Goal: Task Accomplishment & Management: Manage account settings

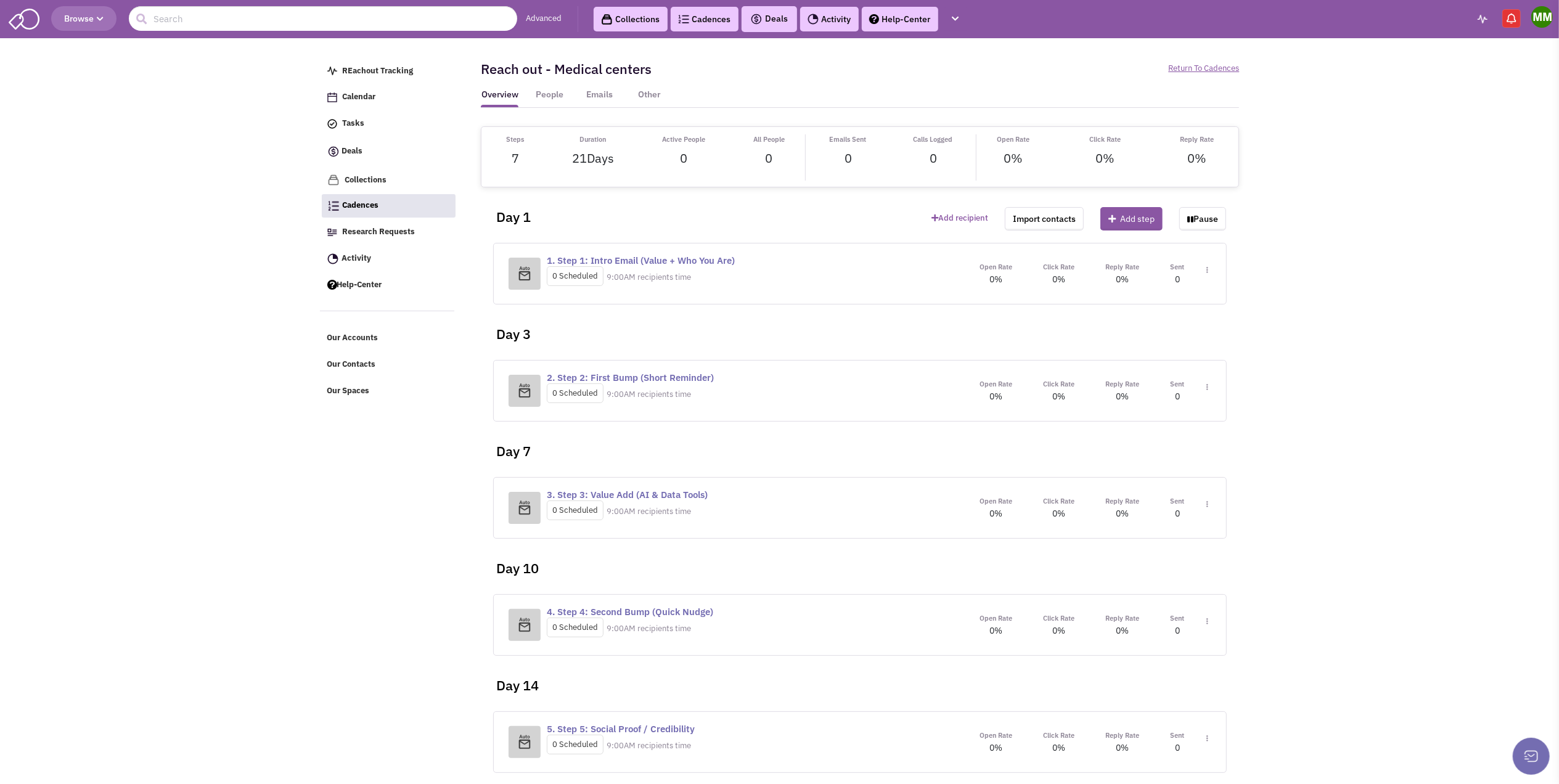
click at [1208, 390] on img at bounding box center [1207, 388] width 2 height 7
click at [1164, 446] on link "Edit content" at bounding box center [1170, 442] width 98 height 22
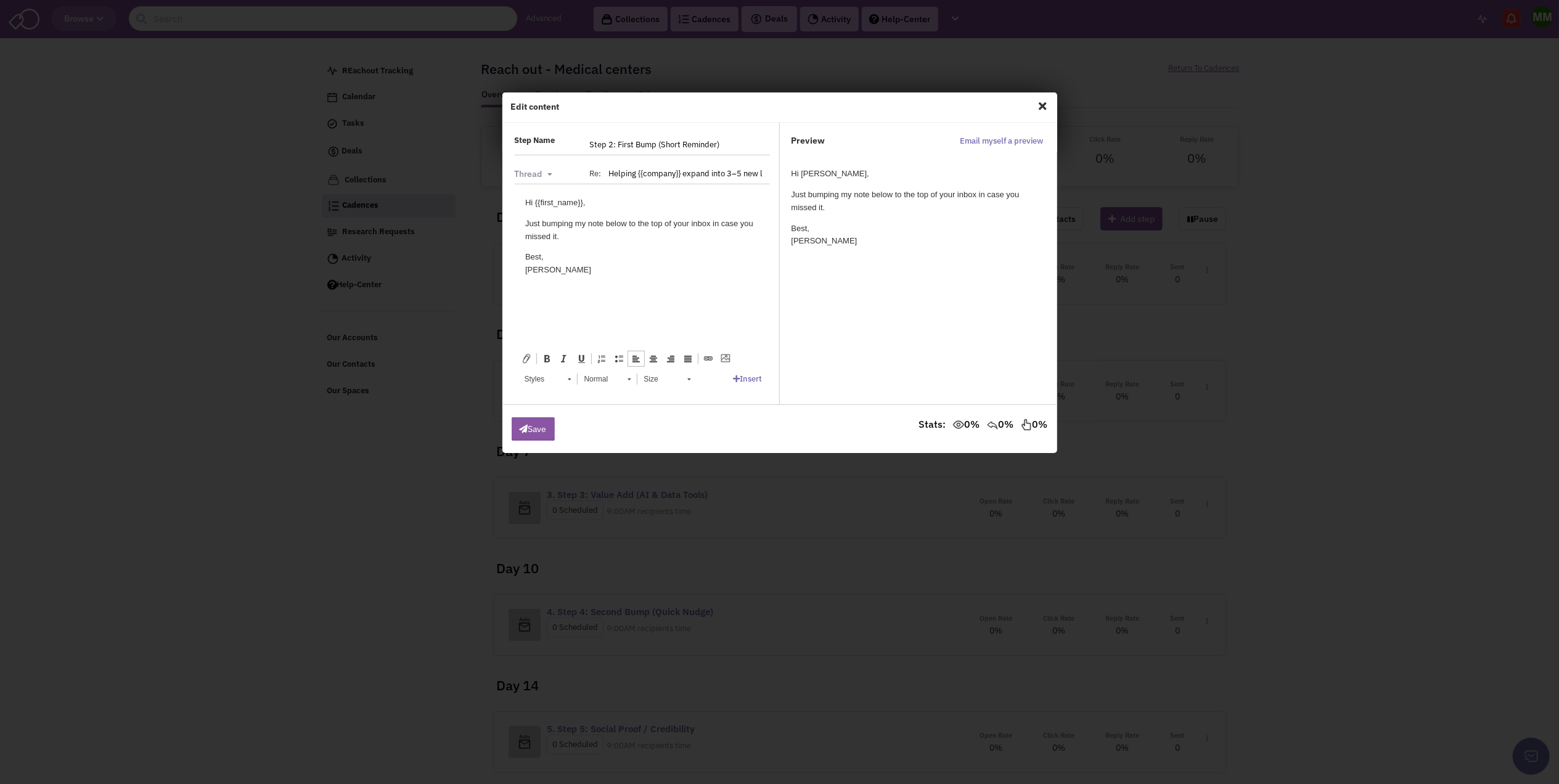
click at [601, 238] on p "Just bumping my note below to the top of your inbox in case you missed it." at bounding box center [641, 229] width 234 height 25
click at [1041, 105] on span "Close" at bounding box center [1043, 105] width 16 height 19
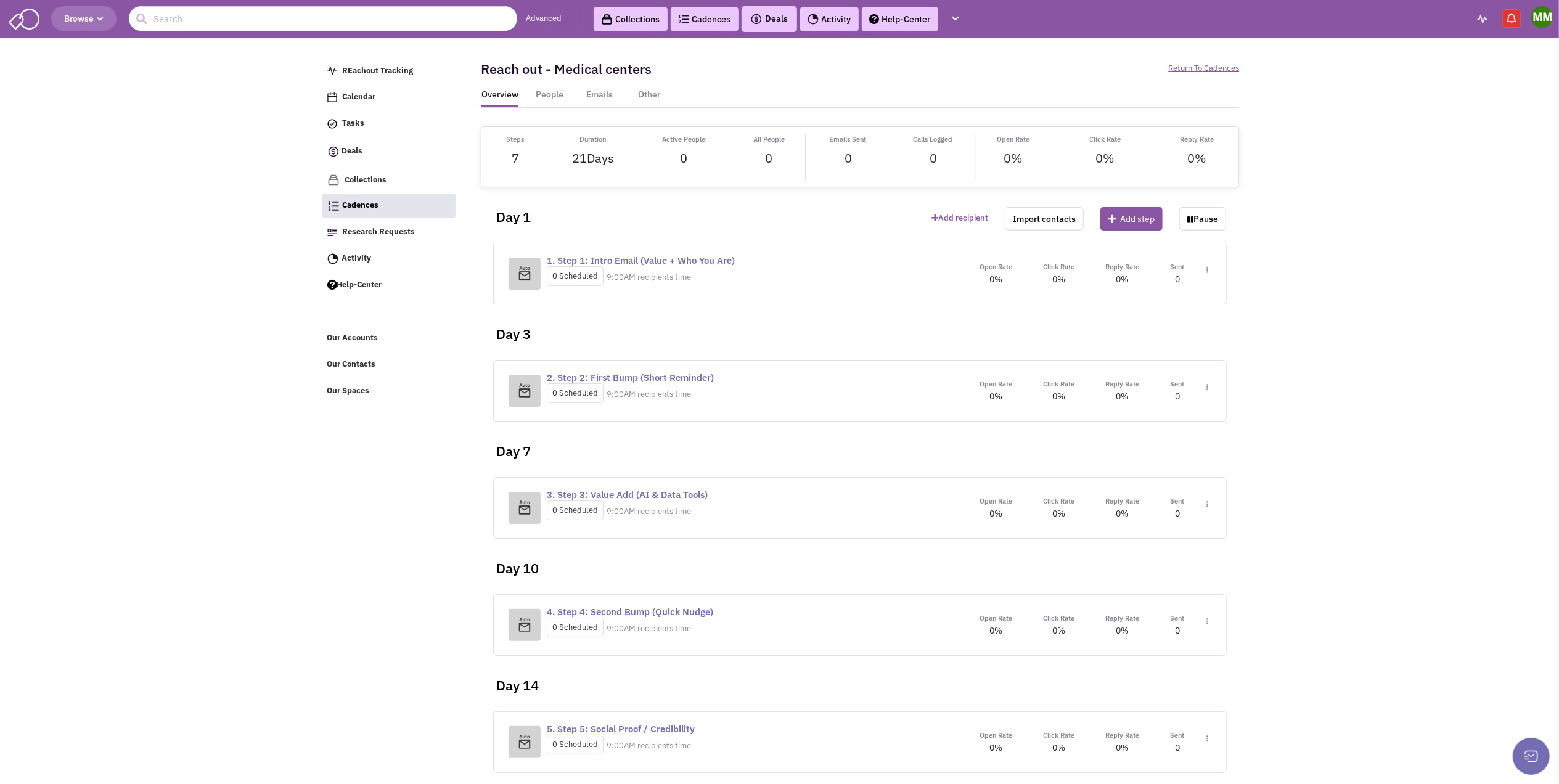
click at [1209, 392] on div "Open Rate 0% Click Rate 0% Reply Rate 0% Sent Toggle Dropdown Step settings" at bounding box center [1087, 390] width 247 height 25
click at [1206, 388] on img at bounding box center [1207, 388] width 2 height 7
click at [1151, 439] on link "Edit content" at bounding box center [1170, 442] width 98 height 22
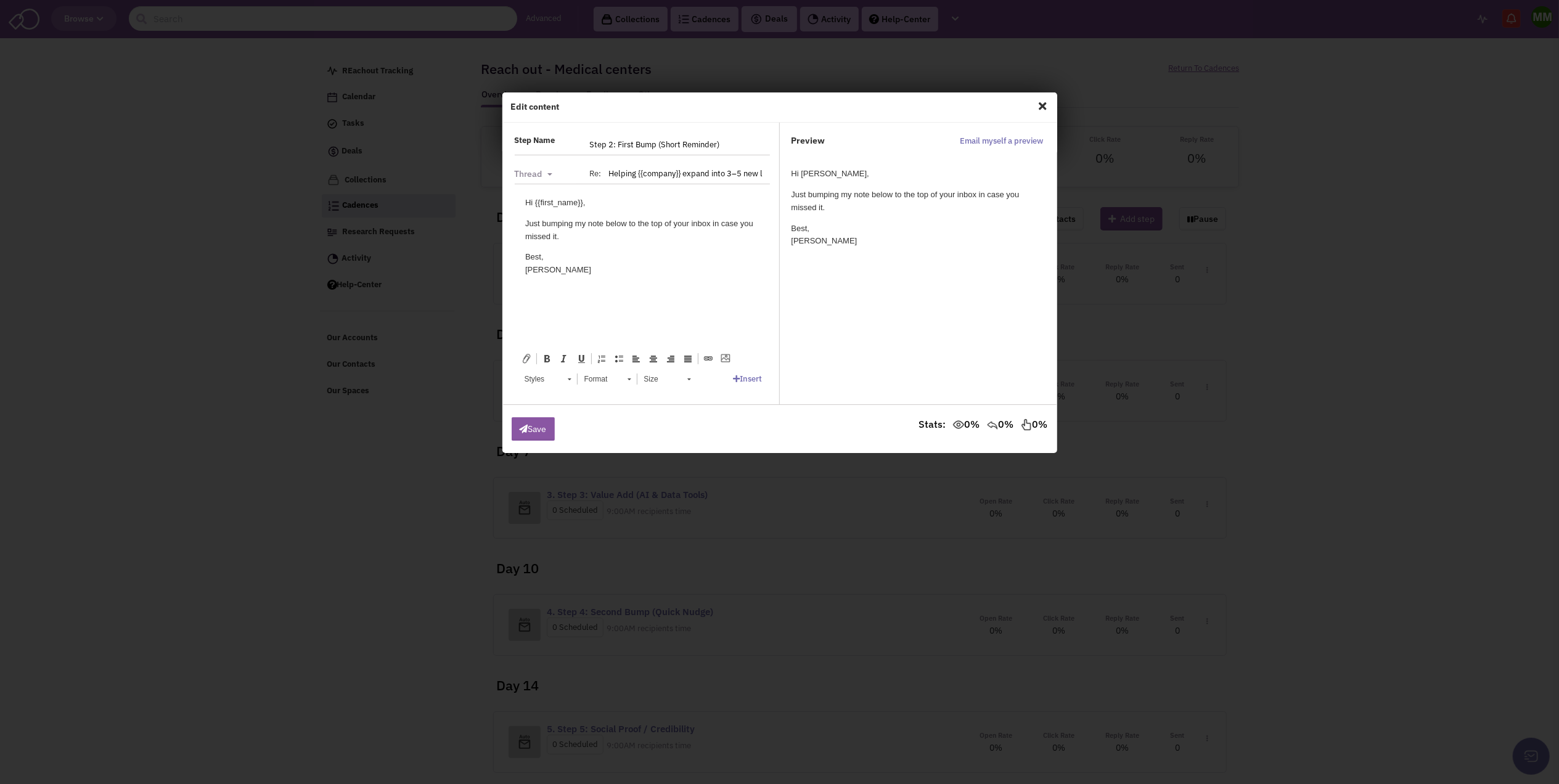
click at [1039, 104] on span "Close" at bounding box center [1043, 105] width 16 height 19
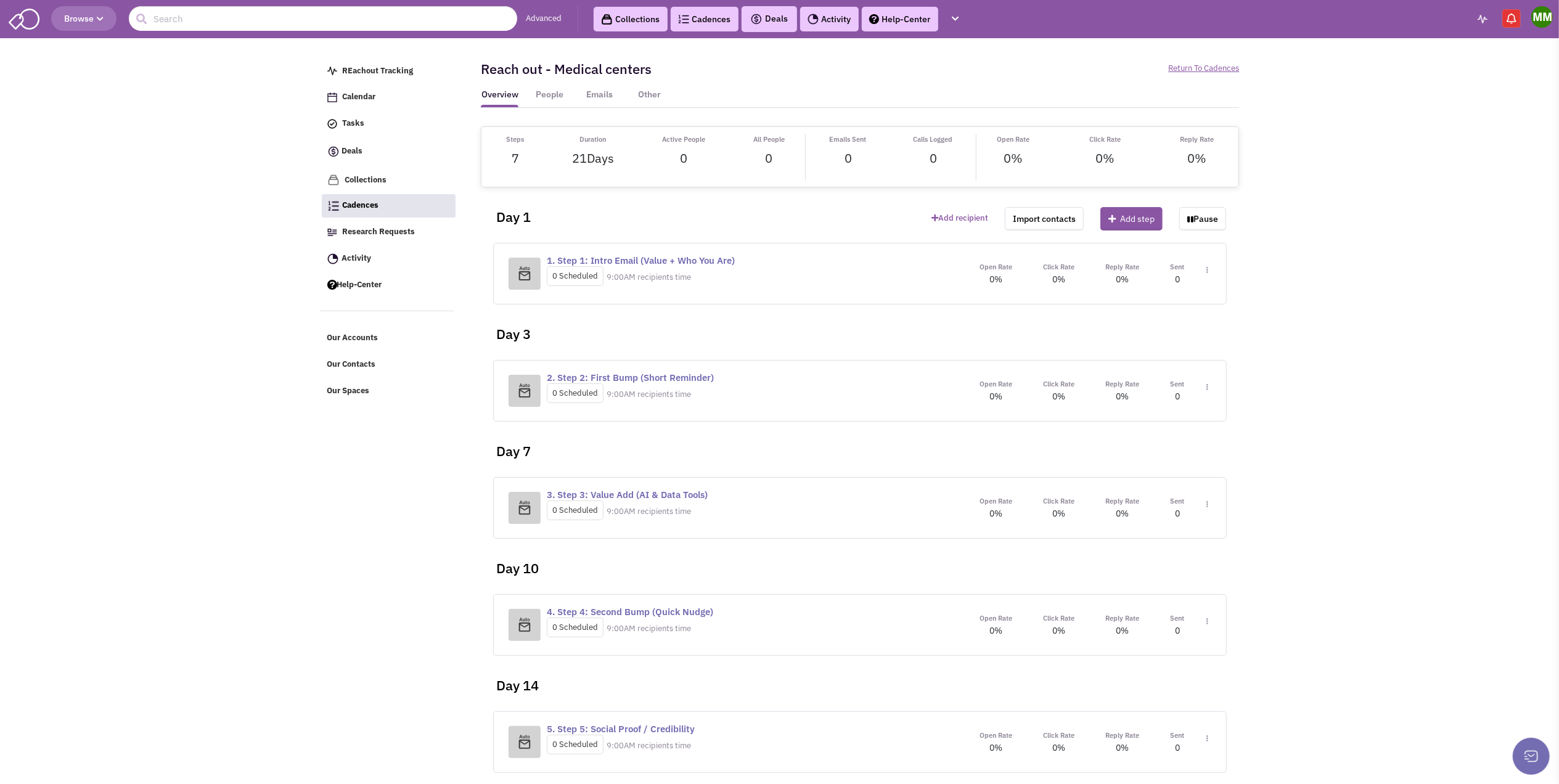
click at [1206, 269] on span "Toggle Dropdown" at bounding box center [1205, 276] width 7 height 23
click at [1147, 325] on link "Edit content" at bounding box center [1170, 325] width 98 height 22
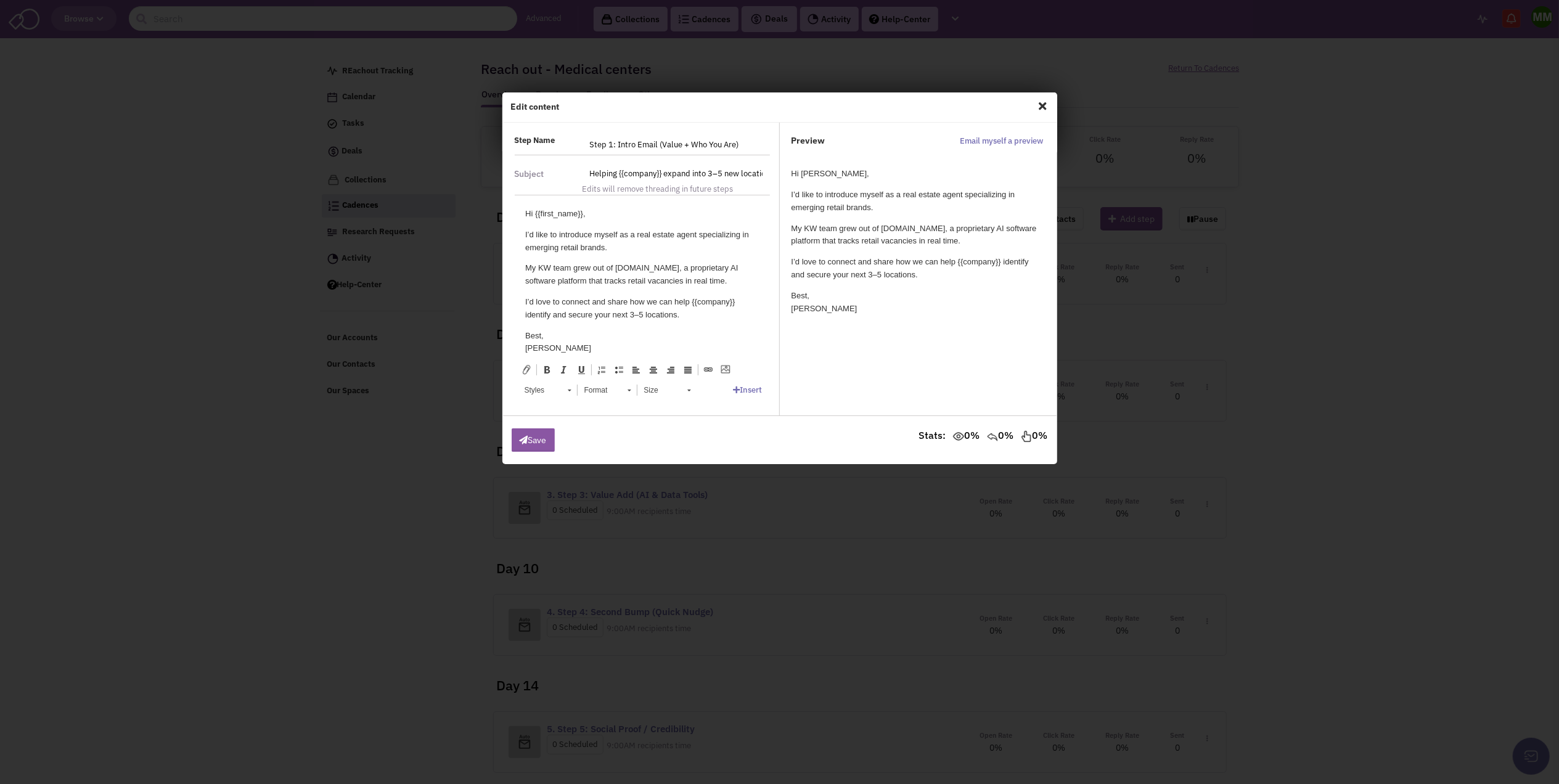
click at [646, 176] on input "Helping {{company}} expand into 3–5 new locations" at bounding box center [675, 173] width 187 height 19
click at [761, 175] on input "Helping {{company}} expand into 3–5 new locations" at bounding box center [675, 173] width 187 height 19
click at [650, 240] on p "I’d like to introduce myself as a real estate agent specializing in emerging re…" at bounding box center [641, 241] width 234 height 25
click at [656, 232] on p "I’d like to introduce myself as a real estate agent specializing in emerging re…" at bounding box center [641, 241] width 234 height 25
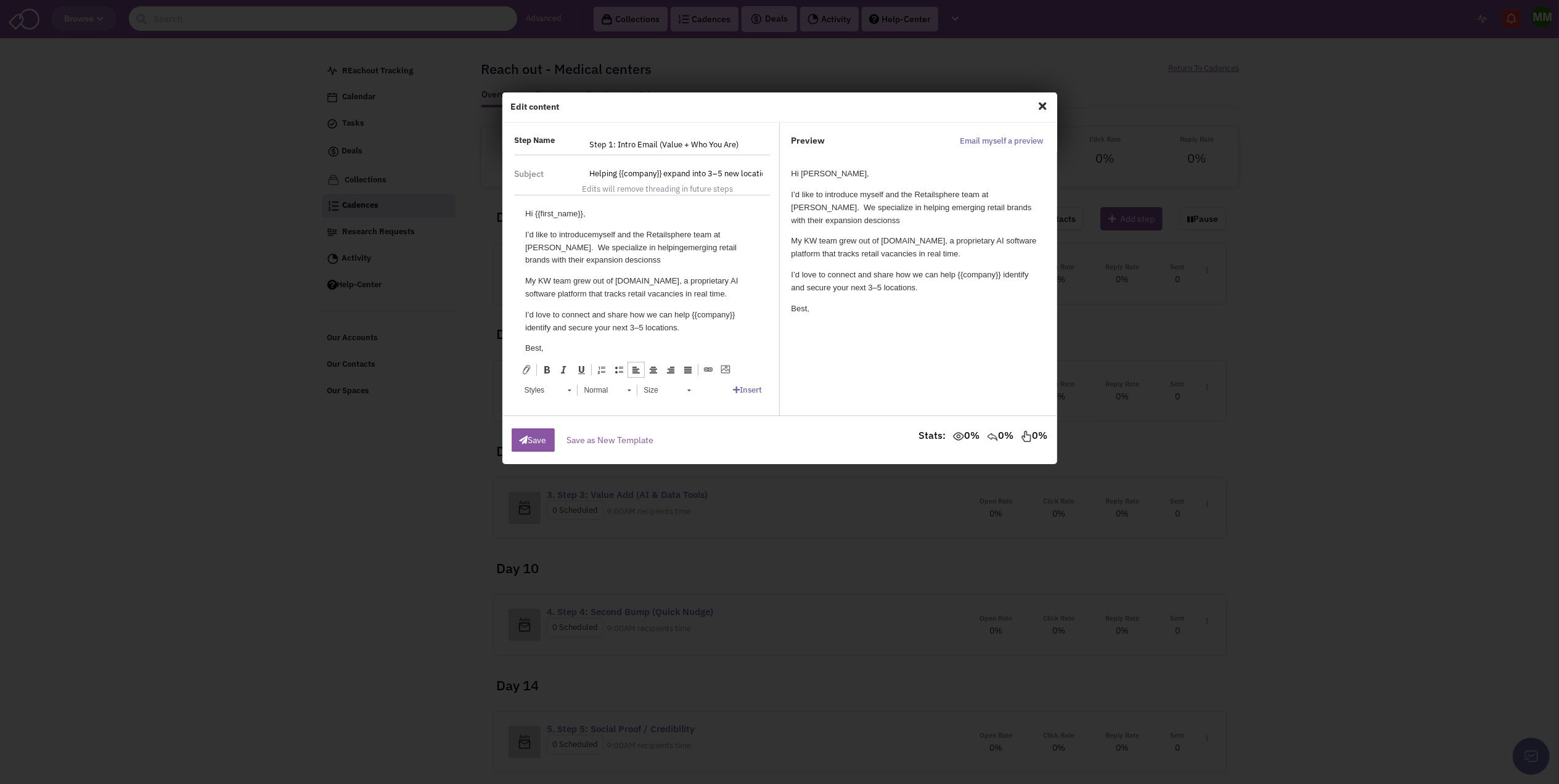
drag, startPoint x: 596, startPoint y: 258, endPoint x: 556, endPoint y: 243, distance: 42.7
click at [567, 265] on p "I’d like to introduce myself and the Retailsphere team at [PERSON_NAME]. We spe…" at bounding box center [641, 247] width 234 height 38
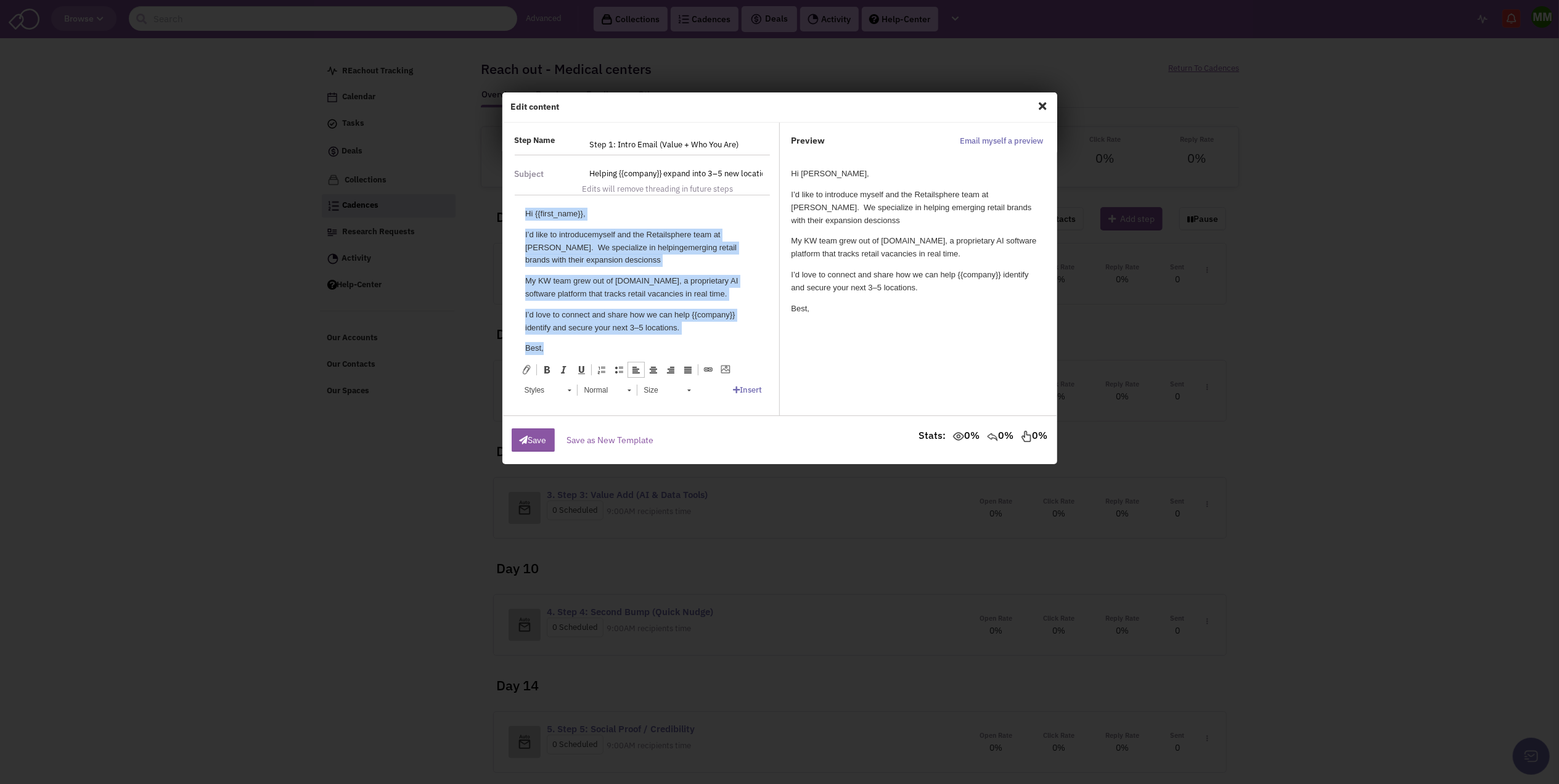
drag, startPoint x: 522, startPoint y: 214, endPoint x: 717, endPoint y: 339, distance: 231.6
click at [717, 339] on html "Hi {{first_name}}, I’d like to introduce myself and the Retailsphere team at [P…" at bounding box center [641, 298] width 259 height 206
copy body "Hi {{first_name}}, I’d like to introduce myself and the Retailsphere team at [P…"
click at [718, 258] on p "I’d like to introduce myself and the Retailsphere team at [PERSON_NAME]. We spe…" at bounding box center [641, 247] width 234 height 38
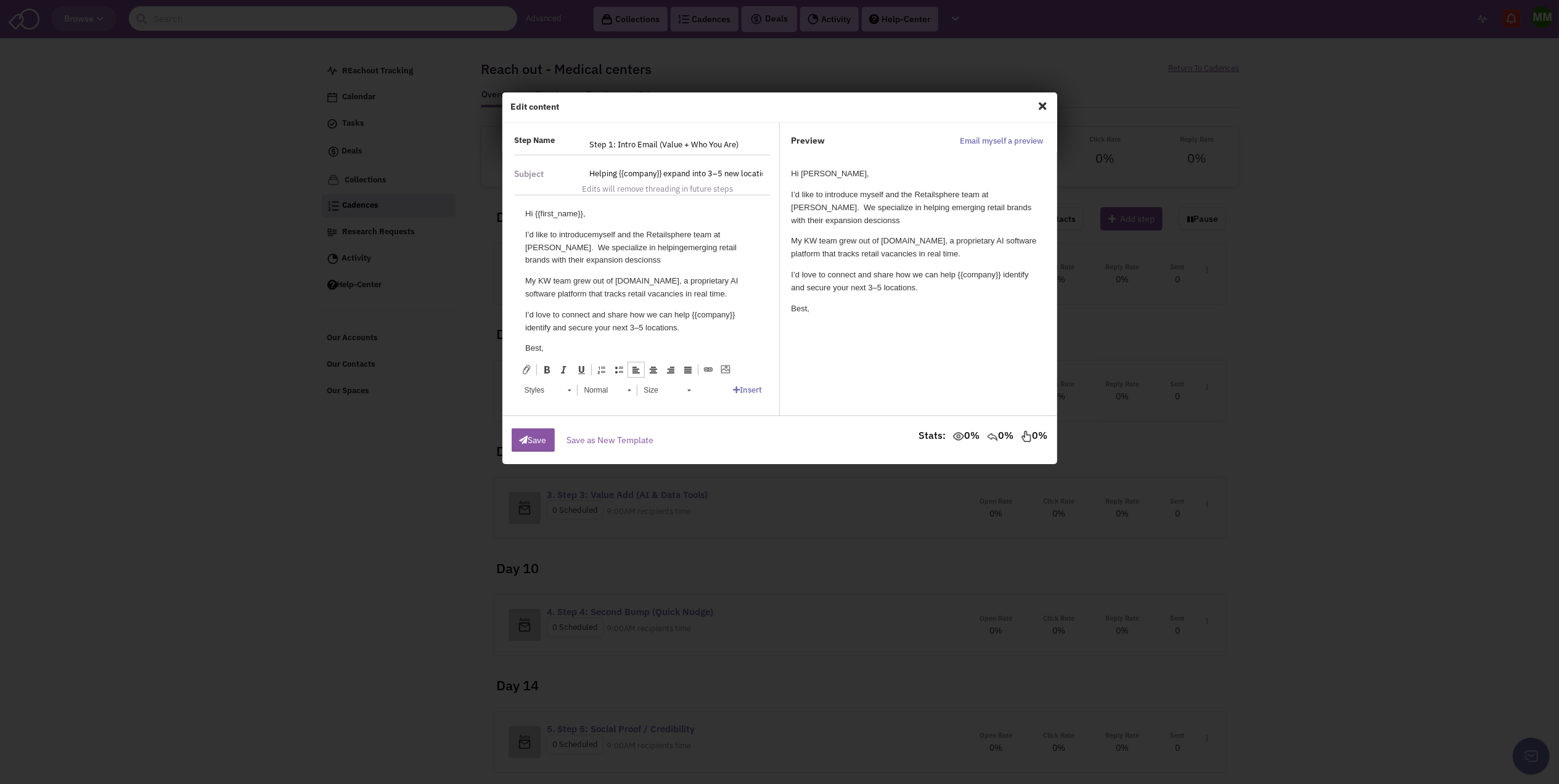
click at [631, 250] on p "I’d like to introduce myself and the Retailsphere team at [PERSON_NAME]. We spe…" at bounding box center [641, 247] width 234 height 38
click at [630, 250] on p "I’d like to introduce myself and the Retailsphere team at [PERSON_NAME]. We spe…" at bounding box center [641, 247] width 234 height 38
click at [632, 250] on p "I’d like to introduce myself and the Retailsphere team at [PERSON_NAME]. We spe…" at bounding box center [641, 247] width 234 height 38
click at [726, 294] on p "My KW team grew out of [DOMAIN_NAME], a proprietary AI software platform that t…" at bounding box center [641, 287] width 234 height 25
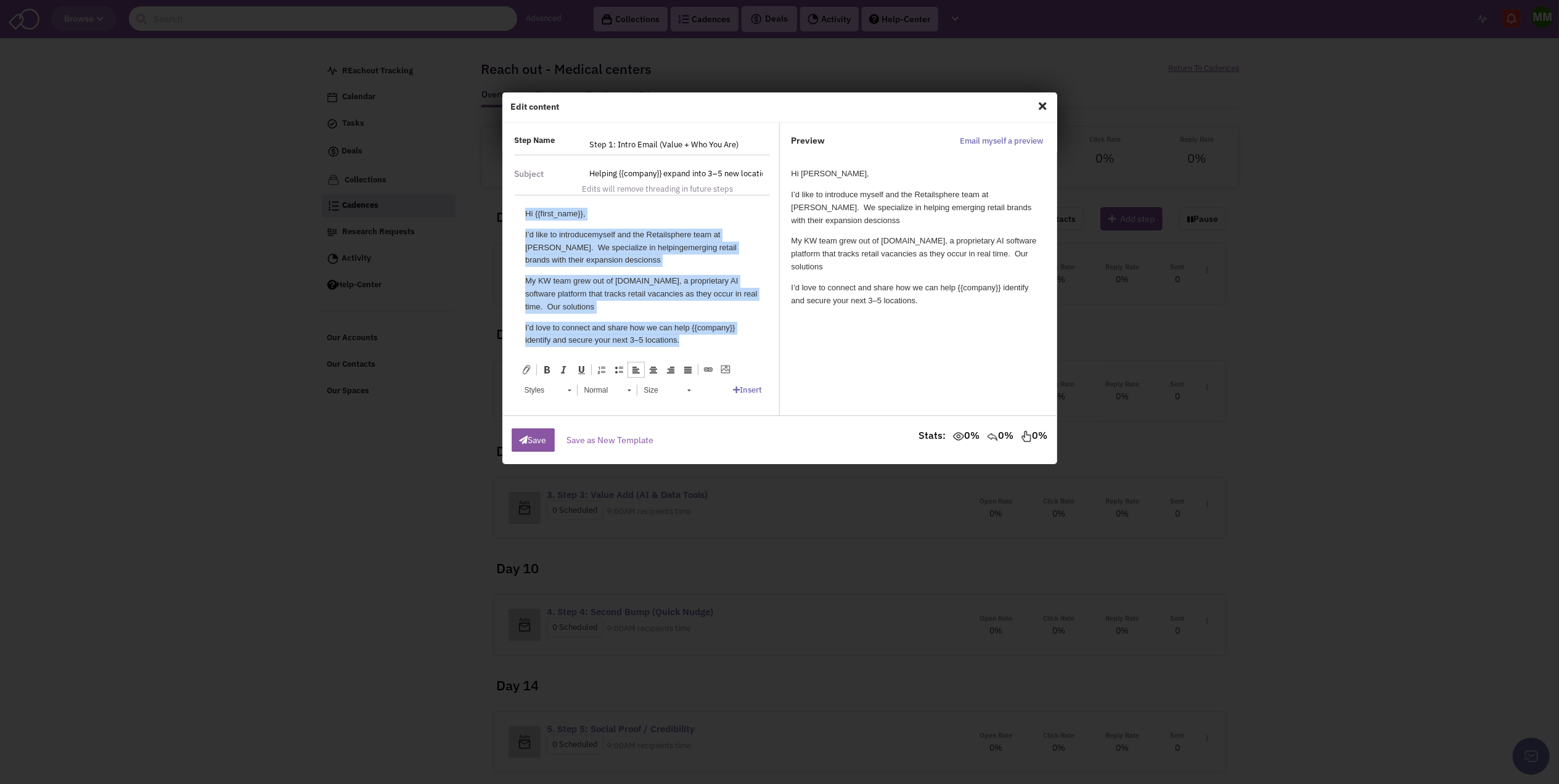
drag, startPoint x: 705, startPoint y: 339, endPoint x: 510, endPoint y: 192, distance: 244.2
click at [512, 195] on html "Hi {{first_name}}, I’d like to introduce myself and the Retailsphere team at [P…" at bounding box center [641, 304] width 259 height 219
copy body "Hi {{first_name}}, I’d like to introduce myself and the Retailsphere team at [P…"
click at [620, 254] on p "I’d like to introduce myself and the Retailsphere team at [PERSON_NAME]. We spe…" at bounding box center [641, 247] width 234 height 38
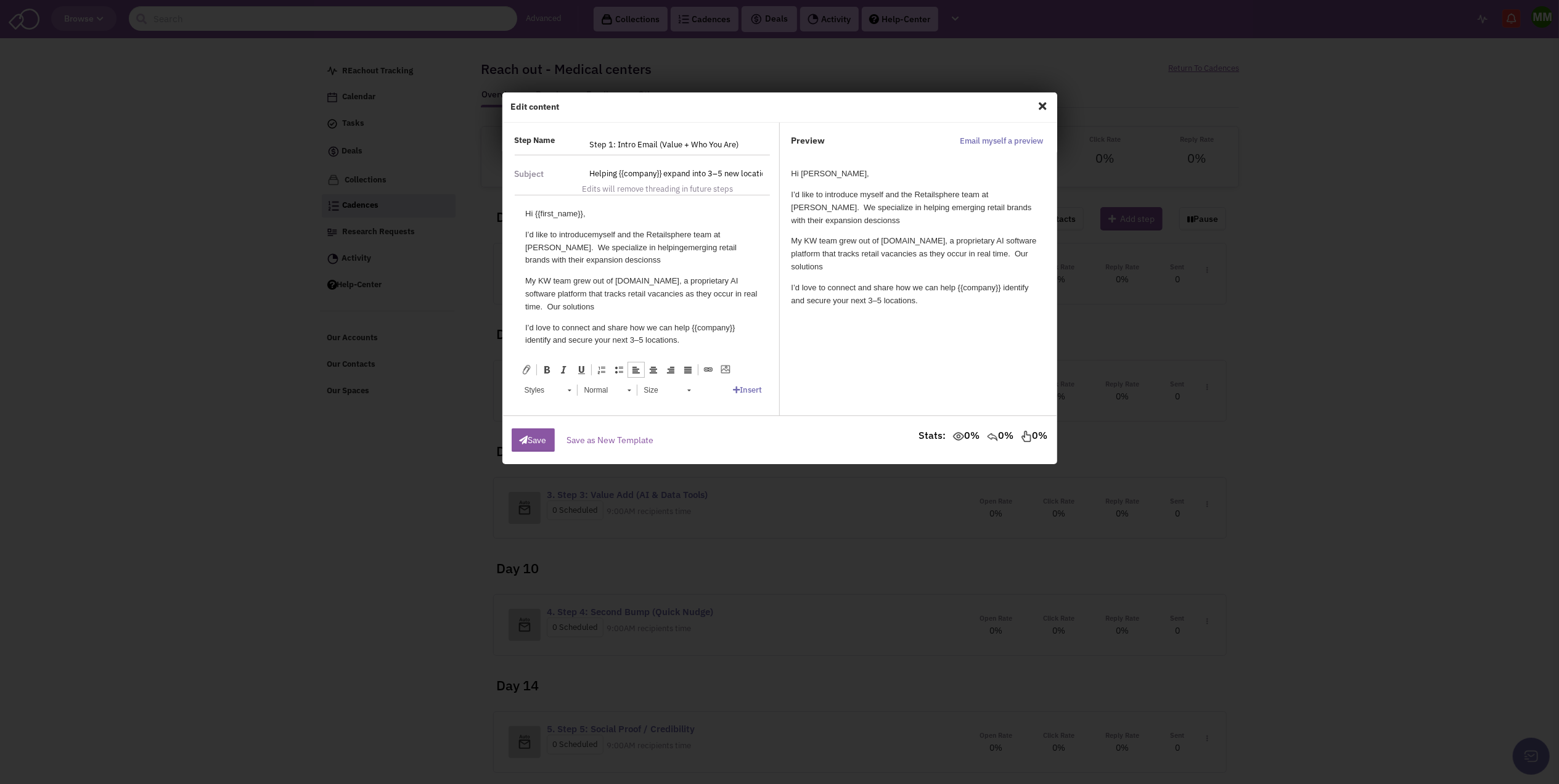
click at [640, 256] on p "I’d like to introduce myself and the Retailsphere team at [PERSON_NAME]. We spe…" at bounding box center [641, 247] width 234 height 38
click at [572, 282] on p "I’d love to connect and share how we can help {{company}} identify and secure y…" at bounding box center [641, 287] width 234 height 25
click at [626, 232] on p "I’d like to introduce myself and the Retailsphere team at [PERSON_NAME]. We spe…" at bounding box center [641, 247] width 234 height 38
drag, startPoint x: 674, startPoint y: 236, endPoint x: 702, endPoint y: 223, distance: 30.9
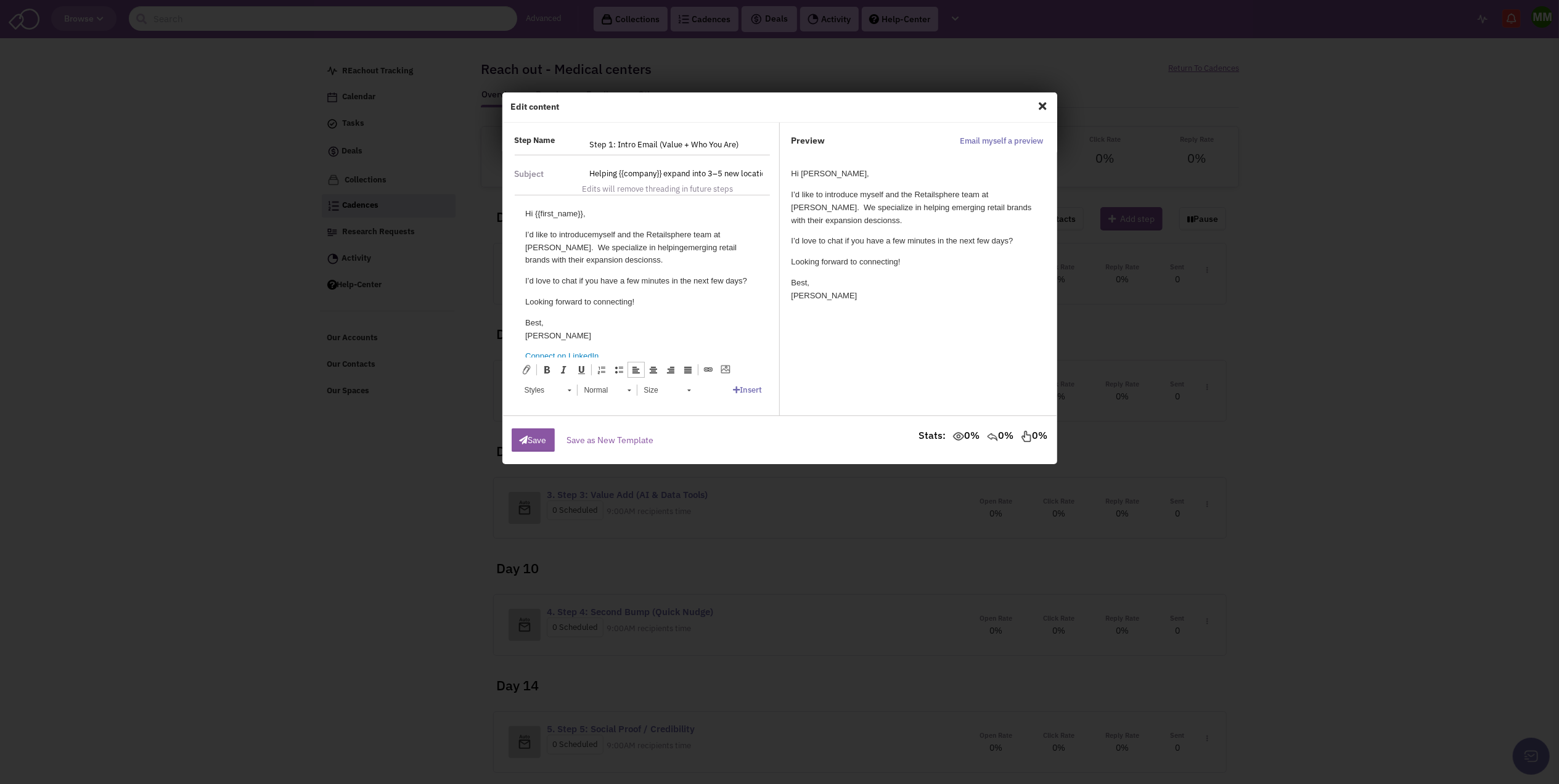
click at [675, 234] on p "I’d like to introduce myself and the Retailsphere team at [PERSON_NAME]. We spe…" at bounding box center [641, 247] width 234 height 38
click at [686, 174] on input "Helping {{company}} expand into 3–5 new locations" at bounding box center [675, 173] width 187 height 19
click at [758, 172] on input "Helping {{company}} expand into 3–5 new locations" at bounding box center [675, 173] width 187 height 19
click at [643, 245] on p "I’d like to introduce myself and the RetailS phere team at [PERSON_NAME]. We sp…" at bounding box center [641, 247] width 234 height 38
click at [640, 263] on p "I’d like to introduce myself and the RetailS phere team at [PERSON_NAME]. We sp…" at bounding box center [641, 247] width 234 height 38
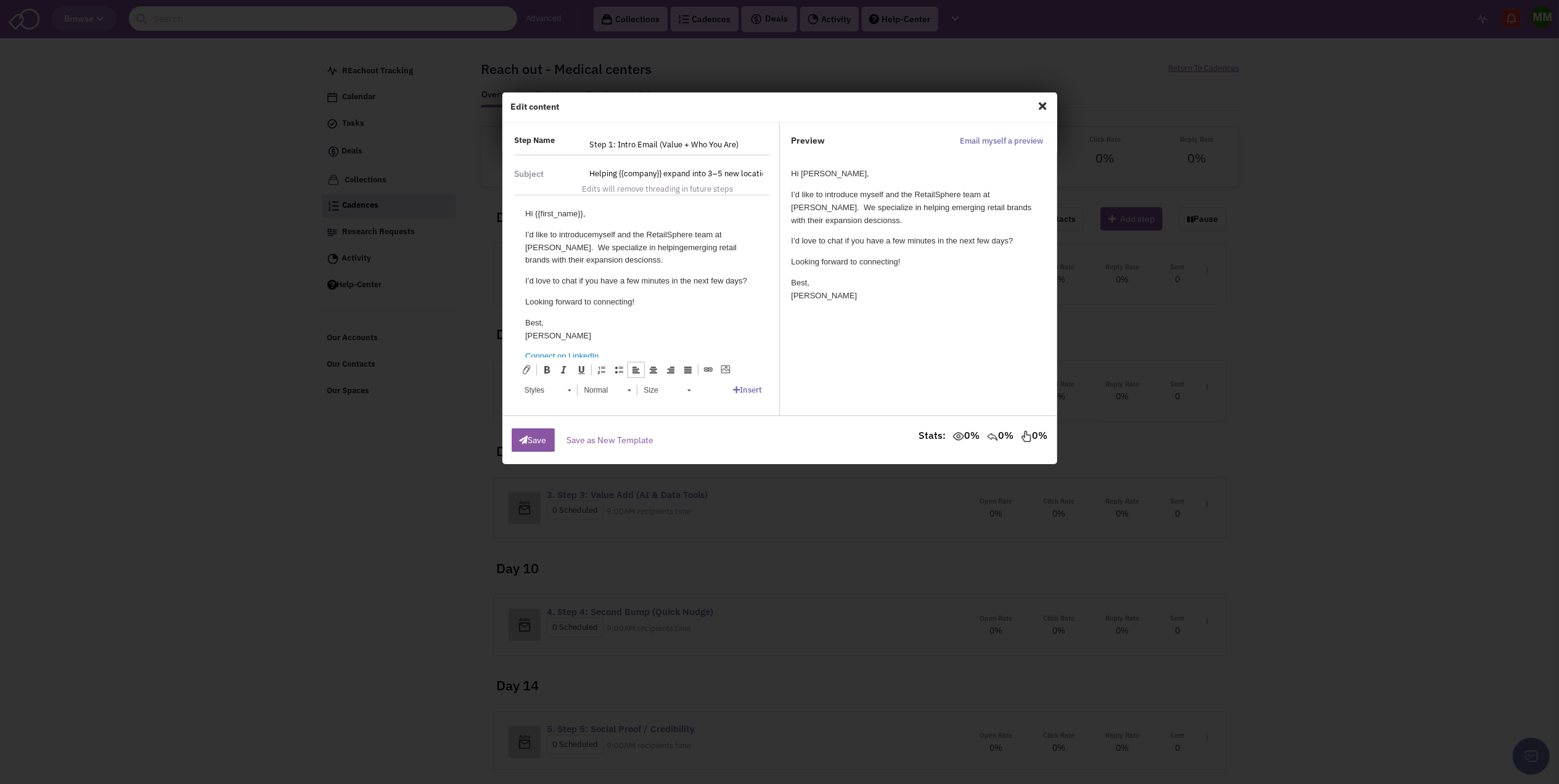
click at [623, 248] on p "I’d like to introduce myself and the RetailS phere team at [PERSON_NAME]. We sp…" at bounding box center [641, 247] width 234 height 38
click at [619, 263] on p "I’d like to introduce myself and the RetailS phere team at [PERSON_NAME]. We sp…" at bounding box center [641, 247] width 234 height 38
click at [751, 280] on html "Hi {{first_name}}, I’d like to introduce myself and the RetailS phere team at […" at bounding box center [641, 285] width 259 height 180
click at [643, 256] on p "I’d like to introduce myself and the RetailS phere team at [PERSON_NAME]. We sp…" at bounding box center [641, 247] width 234 height 38
click at [620, 247] on p "I’d like to introduce myself and the RetailS phere team at [PERSON_NAME]. We sp…" at bounding box center [641, 247] width 234 height 38
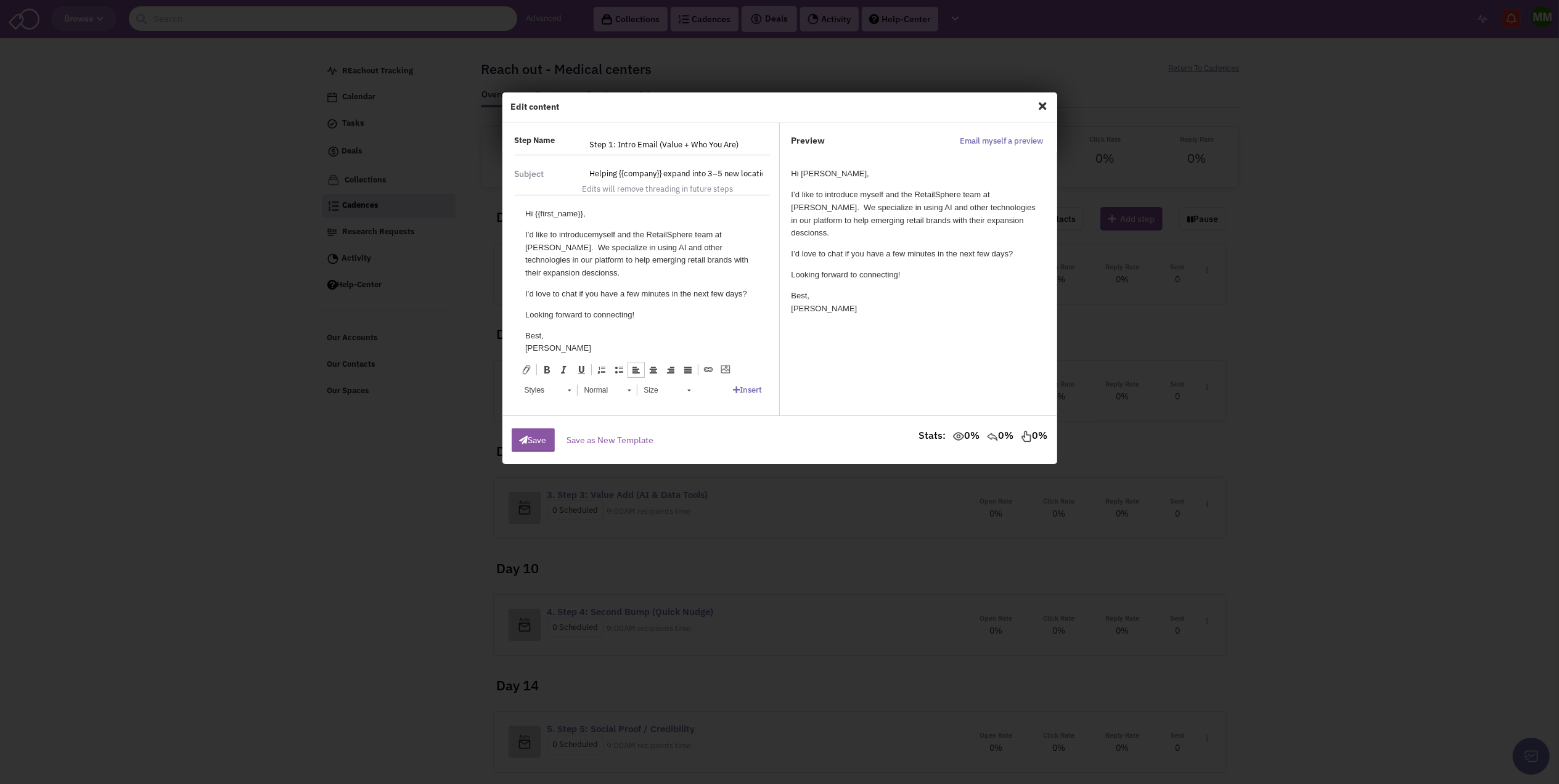
click at [625, 259] on p "I’d like to introduce myself and the RetailS phere team at [PERSON_NAME]. We sp…" at bounding box center [641, 254] width 234 height 51
drag, startPoint x: 732, startPoint y: 250, endPoint x: 652, endPoint y: 247, distance: 80.1
click at [652, 247] on p "I’d like to introduce myself and the RetailS phere team at [PERSON_NAME]. We sp…" at bounding box center [641, 254] width 234 height 51
click at [652, 240] on p "I’d like to introduce myself and the RetailS phere team at [PERSON_NAME]. We sp…" at bounding box center [641, 247] width 234 height 38
click at [718, 263] on p "I’d like to introduce myself and the RetailS phere team at [PERSON_NAME]. We sp…" at bounding box center [641, 247] width 234 height 38
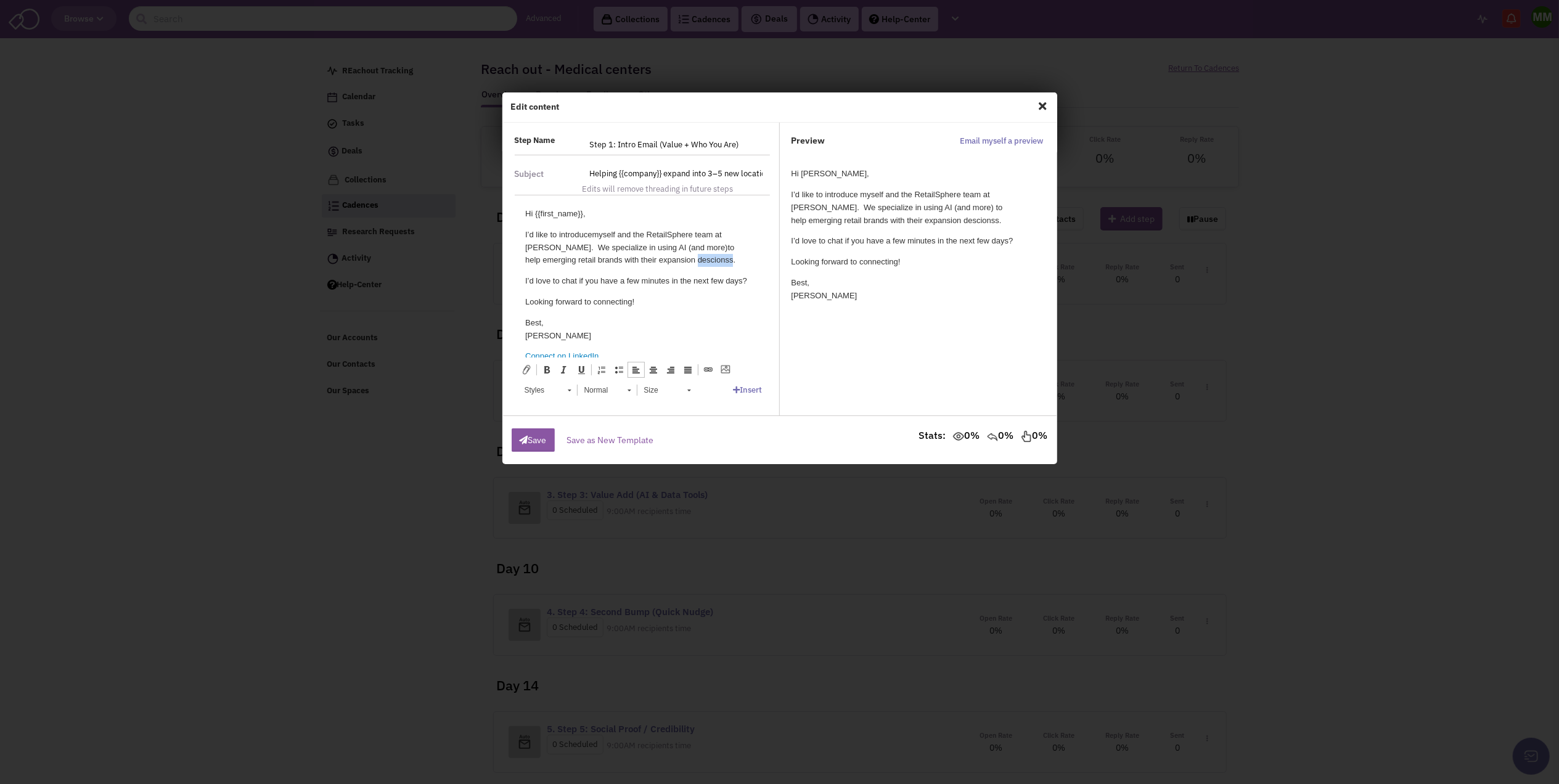
click at [718, 263] on p "I’d like to introduce myself and the RetailS phere team at [PERSON_NAME]. We sp…" at bounding box center [641, 247] width 234 height 38
click at [710, 265] on p "I’d like to introduce myself and the RetailS phere team at [PERSON_NAME]. We sp…" at bounding box center [641, 247] width 234 height 38
click at [711, 260] on p "I’d like to introduce myself and the RetailS phere team at [PERSON_NAME]. We sp…" at bounding box center [641, 247] width 234 height 38
drag, startPoint x: 644, startPoint y: 299, endPoint x: 522, endPoint y: 302, distance: 122.0
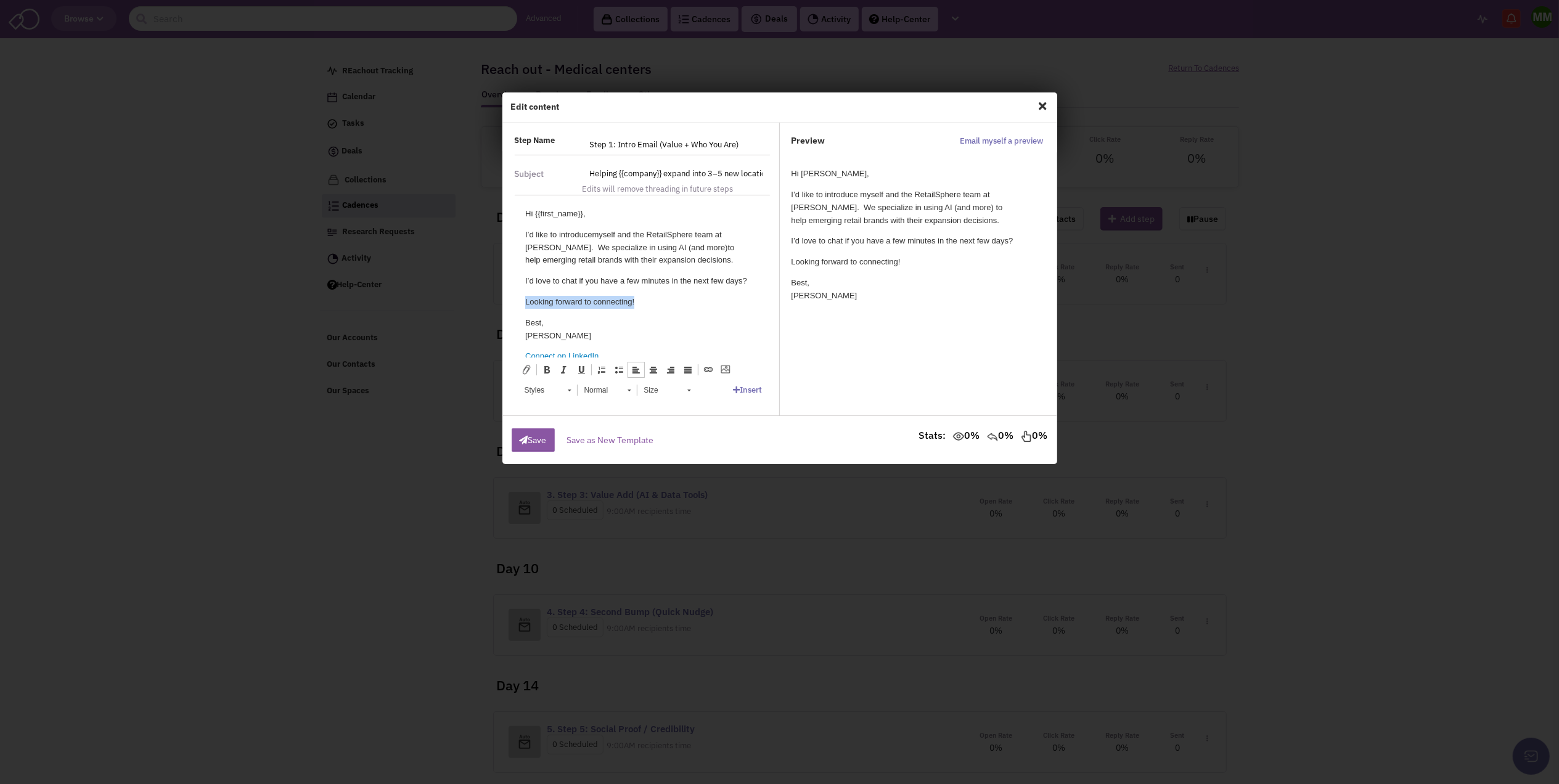
click at [522, 302] on html "Hi {{first_name}}, I’d like to introduce myself and the RetailS phere team at […" at bounding box center [641, 285] width 259 height 180
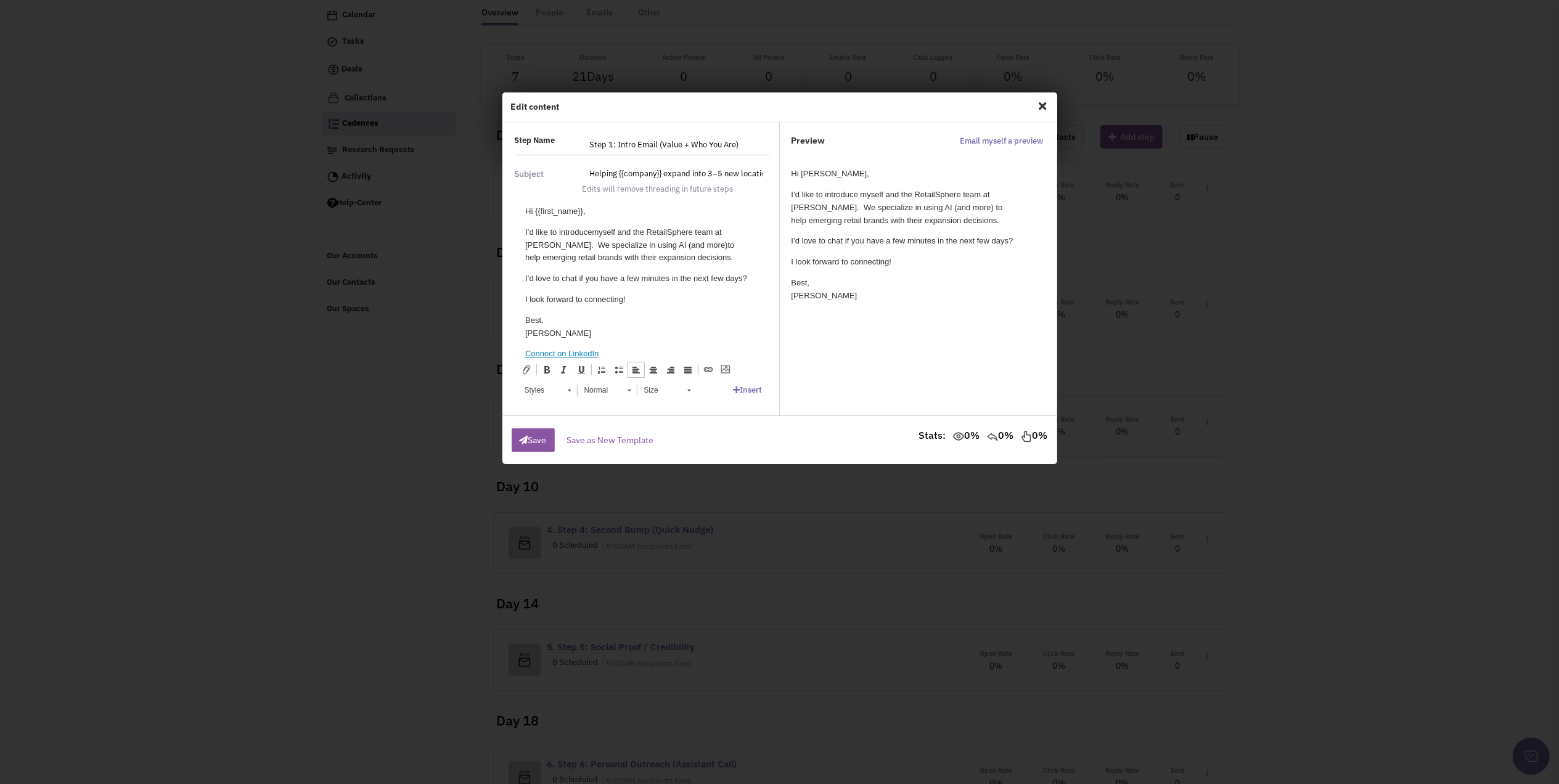
scroll to position [18, 0]
drag, startPoint x: 769, startPoint y: 263, endPoint x: 1095, endPoint y: 560, distance: 441.0
drag, startPoint x: 606, startPoint y: 338, endPoint x: 522, endPoint y: 333, distance: 84.1
click at [522, 333] on html "Hi {{first_name}}, I’d like to introduce myself and the RetailS phere team at […" at bounding box center [641, 267] width 259 height 180
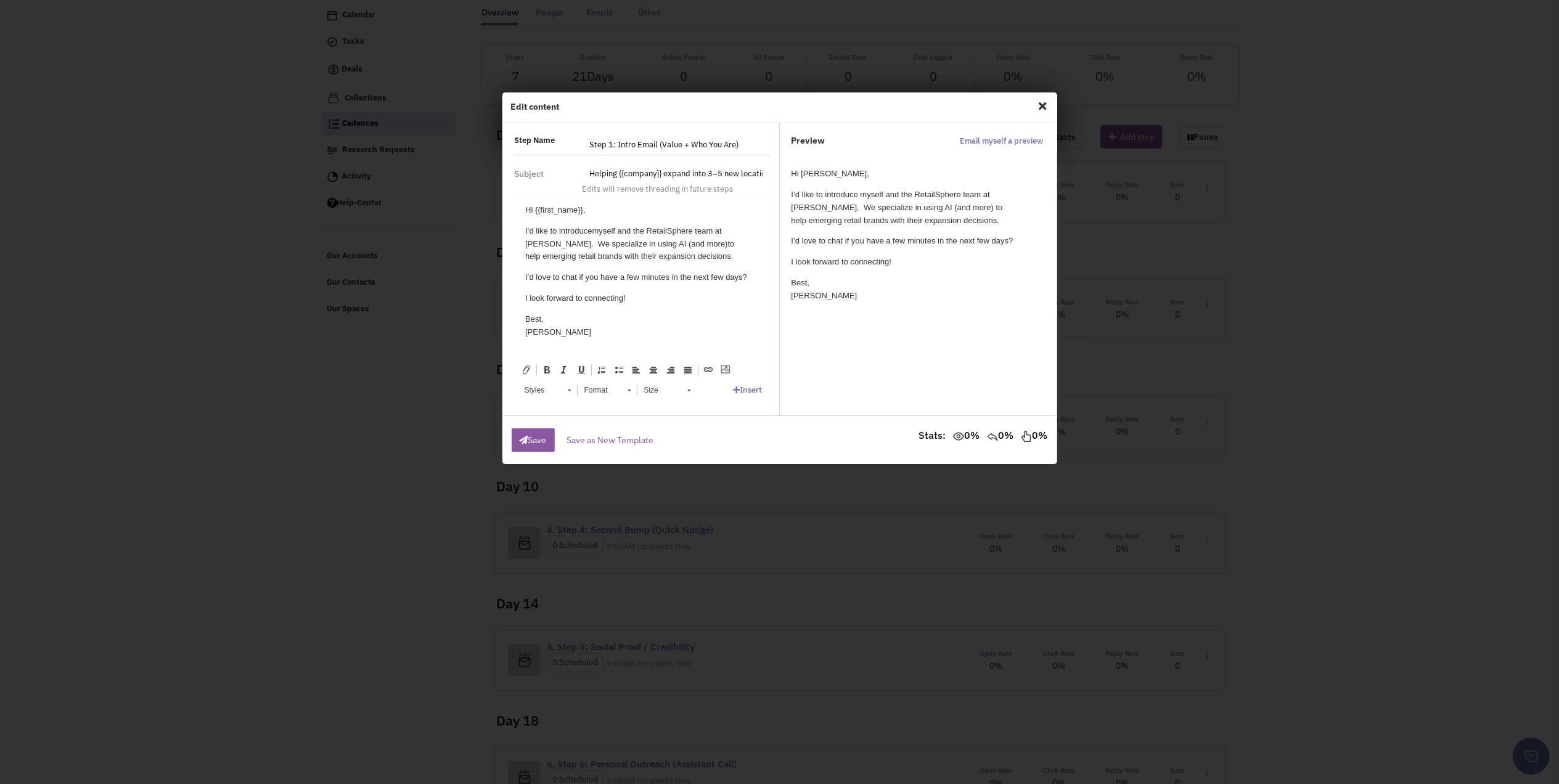
click at [551, 326] on p "[PERSON_NAME]" at bounding box center [641, 325] width 234 height 25
click at [527, 439] on icon "button" at bounding box center [524, 440] width 9 height 9
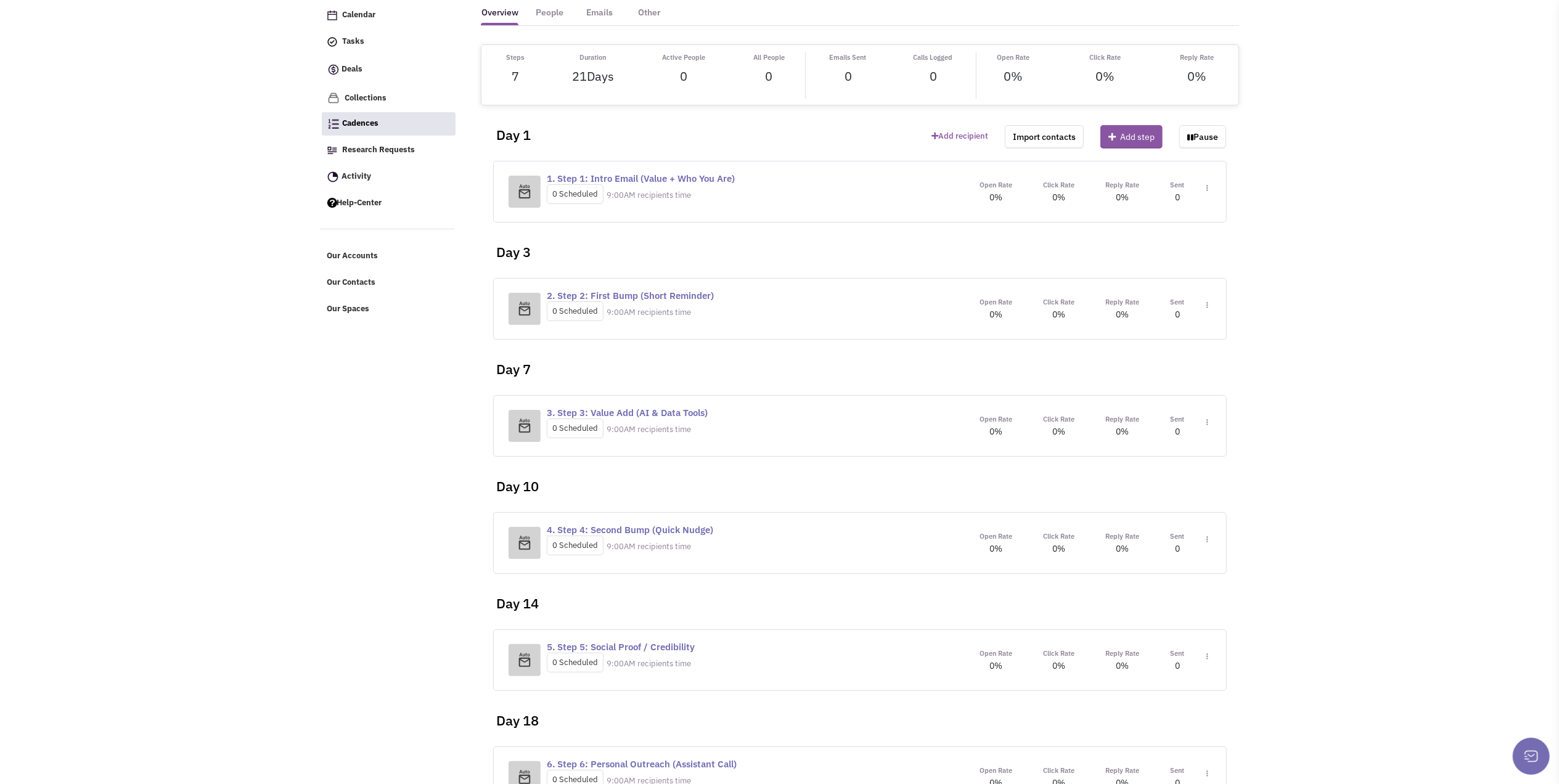
click at [1206, 419] on span "Toggle Dropdown" at bounding box center [1205, 428] width 7 height 23
click at [1165, 472] on link "Edit content" at bounding box center [1170, 477] width 98 height 22
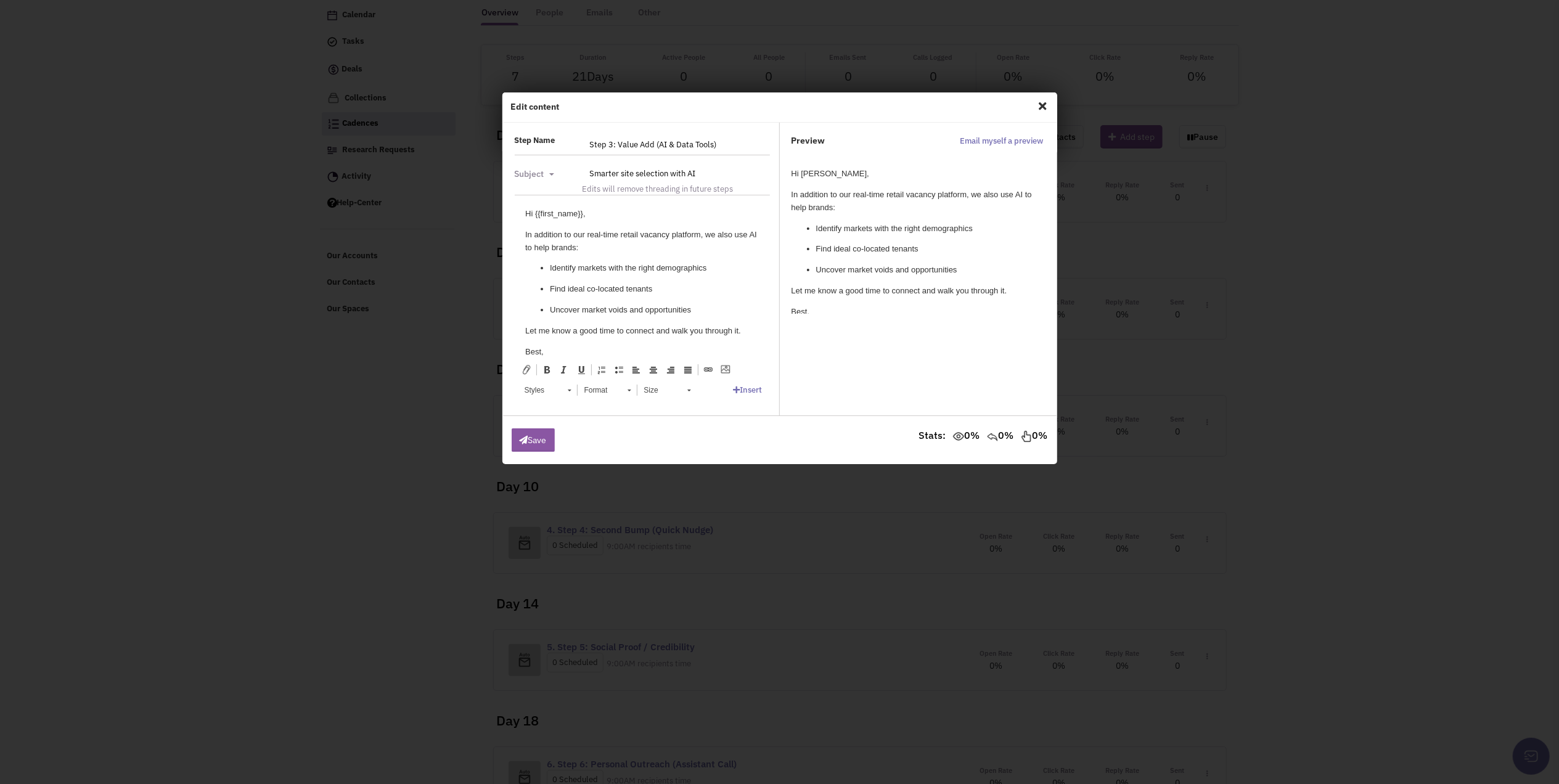
click at [671, 271] on p "Identify markets with the right demographics" at bounding box center [642, 268] width 185 height 13
drag, startPoint x: 755, startPoint y: 240, endPoint x: 756, endPoint y: 250, distance: 10.0
click at [756, 250] on html "Hi {{first_name}}, In addition to our real-time retail vacancy platform, we als…" at bounding box center [641, 289] width 259 height 188
click at [696, 250] on p "In addition to our real-time retail vacancy platform, we also use AI to help br…" at bounding box center [641, 241] width 234 height 25
click at [1043, 104] on span "Close" at bounding box center [1043, 105] width 16 height 19
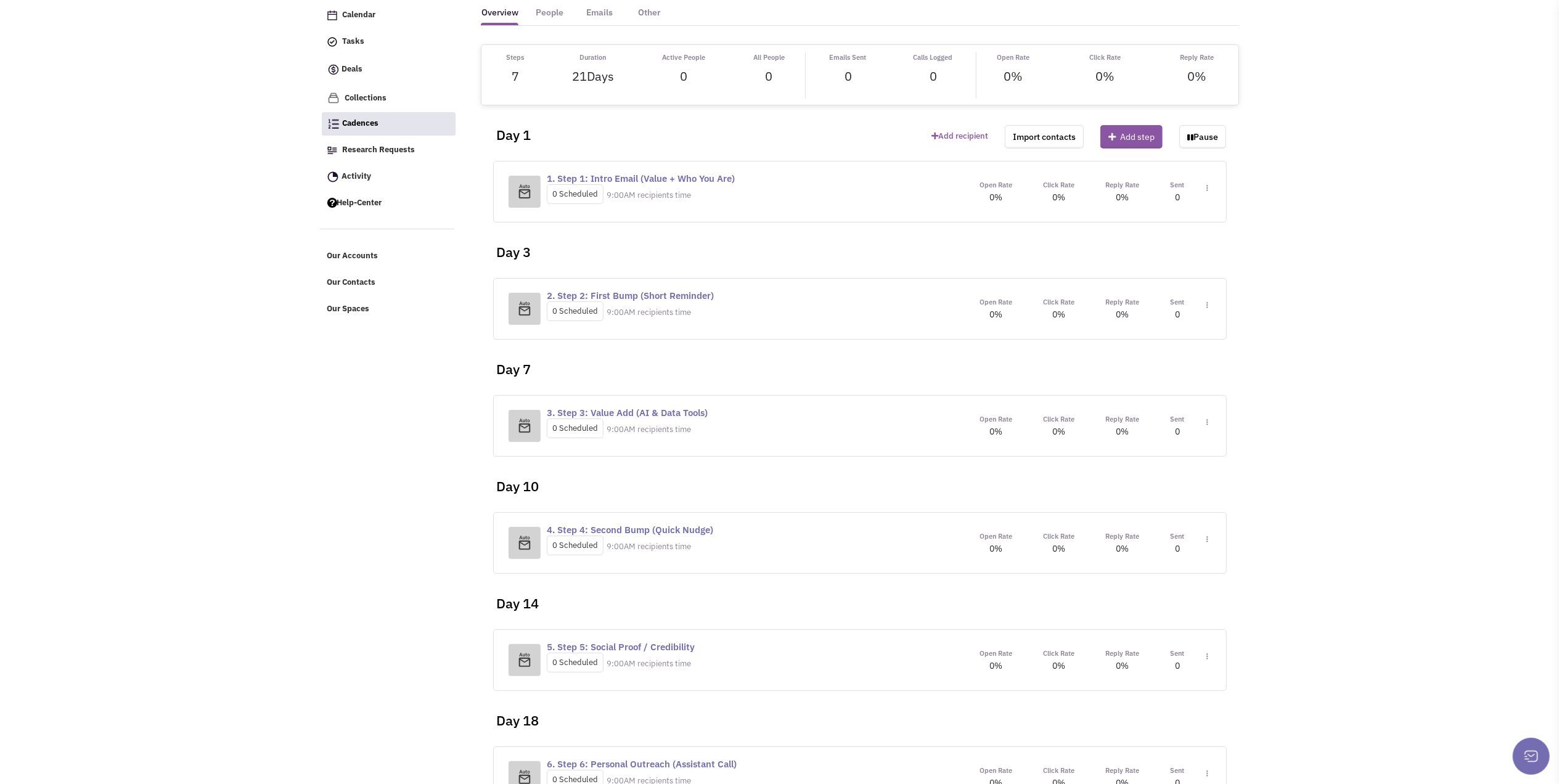
click at [1206, 190] on img at bounding box center [1207, 188] width 2 height 7
click at [1166, 244] on link "Edit content" at bounding box center [1170, 243] width 98 height 22
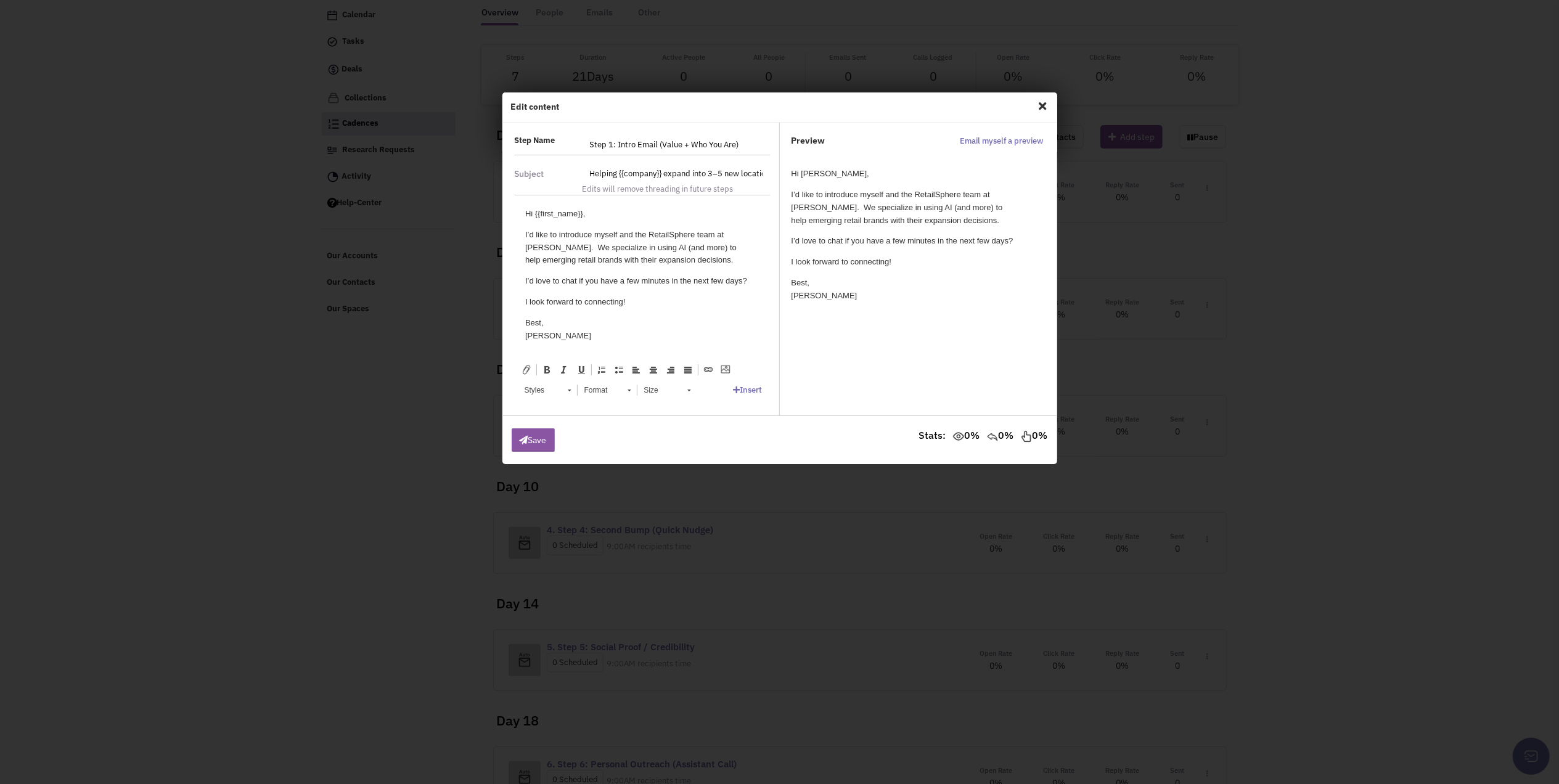
click at [645, 263] on p "I’d like to introduce myself and the RetailSphere team at [PERSON_NAME]. We spe…" at bounding box center [641, 247] width 234 height 38
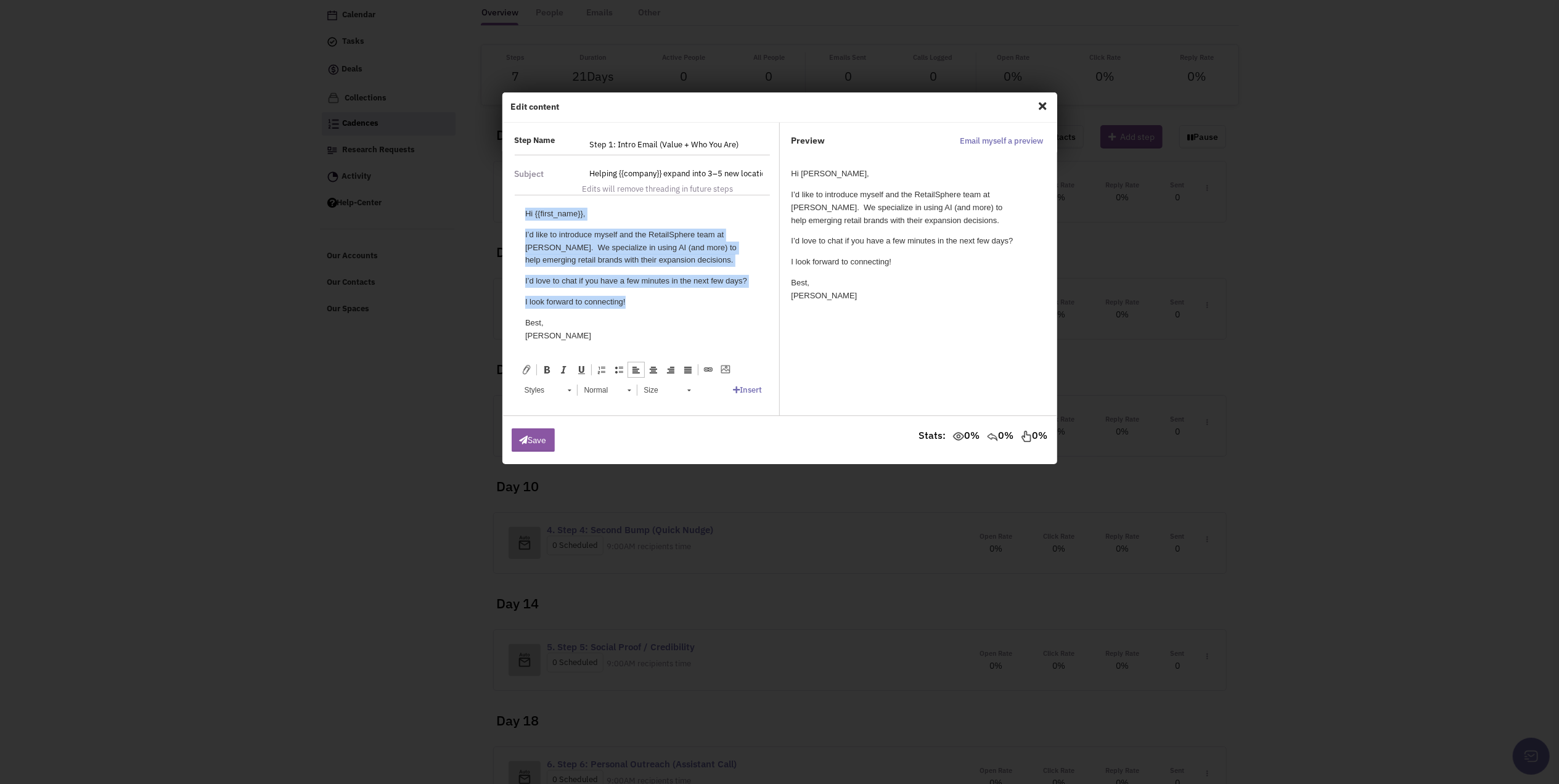
drag, startPoint x: 638, startPoint y: 301, endPoint x: 517, endPoint y: 211, distance: 150.8
click at [517, 211] on html "Hi {{first_name}}, I’d like to introduce myself and the RetailSphere team at [P…" at bounding box center [641, 274] width 259 height 159
copy body "Hi {{first_name}}, I’d like to introduce myself and the RetailSphere team at [P…"
click at [607, 235] on p "I’d like to introduce myself and the RetailSphere team at [PERSON_NAME]. We spe…" at bounding box center [641, 247] width 234 height 38
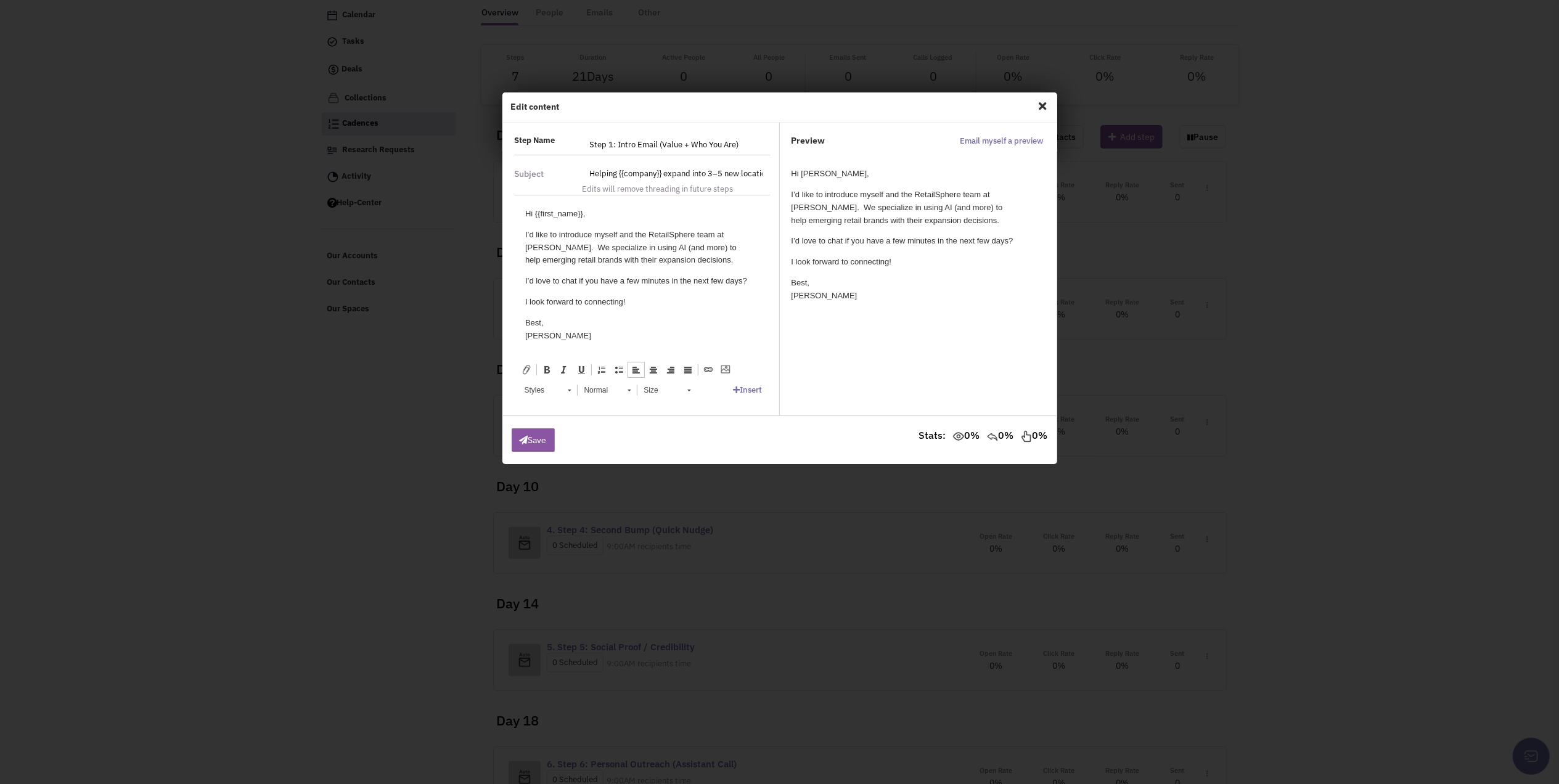
click at [607, 236] on p "I’d like to introduce myself and the RetailSphere team at [PERSON_NAME]. We spe…" at bounding box center [641, 247] width 234 height 38
click at [685, 250] on p "I’d like to introduce myself and the RetailSphere team at [PERSON_NAME]. We spe…" at bounding box center [641, 247] width 234 height 38
click at [688, 257] on p "I’d like to introduce myself and the RetailSphere team at [PERSON_NAME]. We spe…" at bounding box center [641, 247] width 234 height 38
click at [640, 297] on p "I look forward to connecting!" at bounding box center [641, 301] width 234 height 13
click at [1041, 106] on span "Close" at bounding box center [1043, 105] width 16 height 19
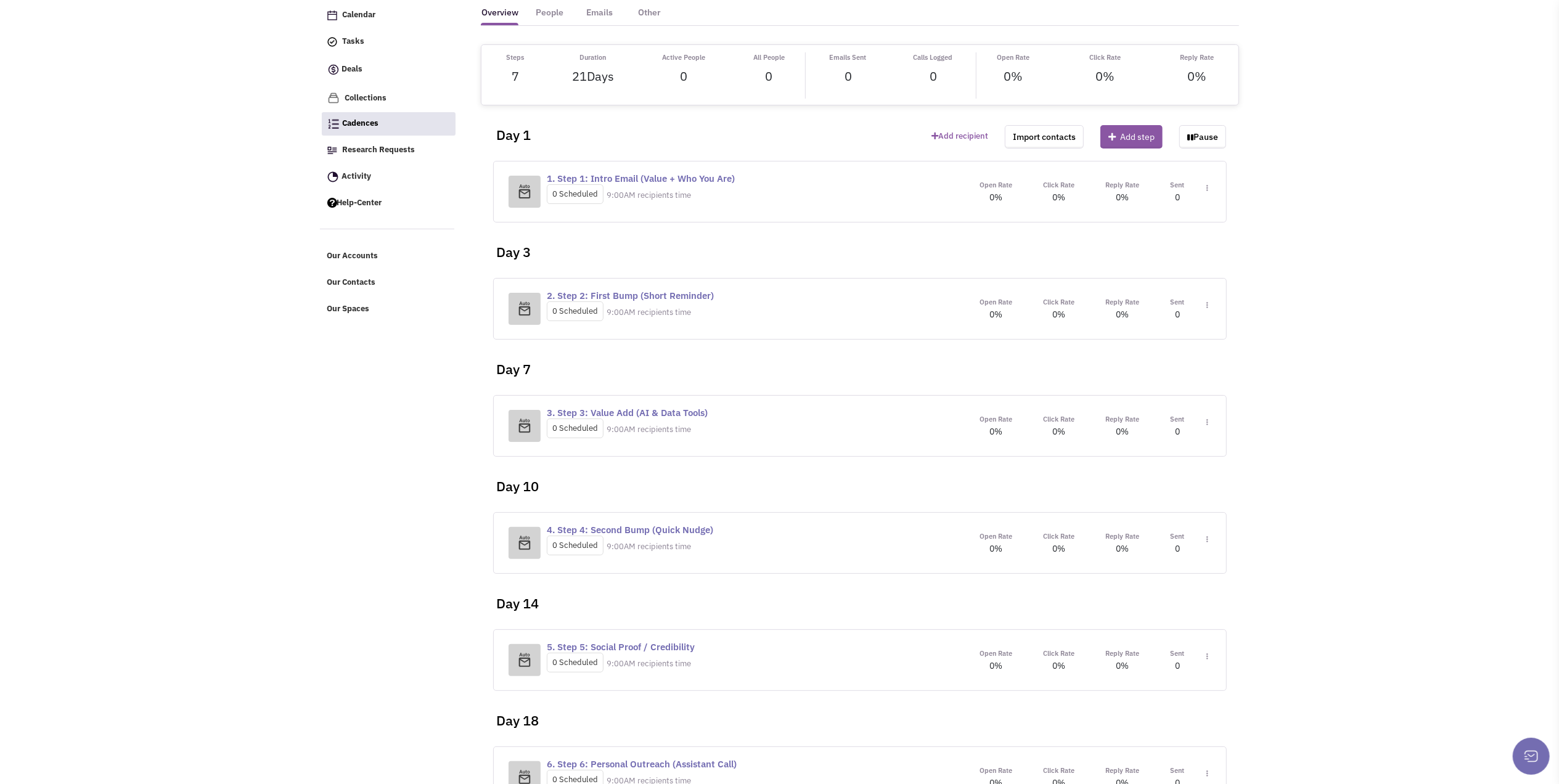
click at [1205, 541] on span "Toggle Dropdown" at bounding box center [1205, 545] width 7 height 23
click at [1157, 592] on link "Edit content" at bounding box center [1170, 594] width 98 height 22
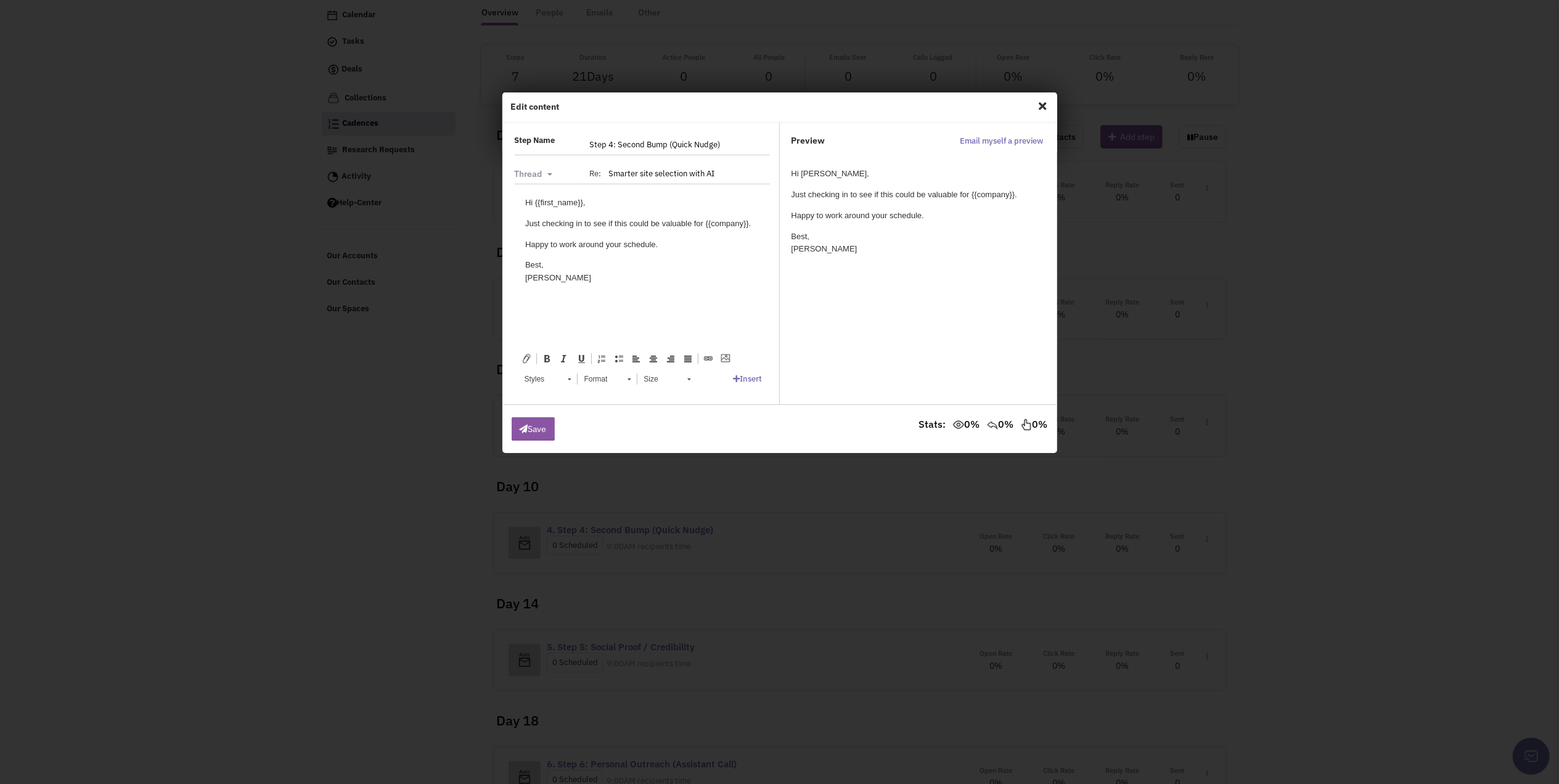
click at [703, 231] on body "Hi {{first_name}}, Just checking in to see if this could be valuable for {{comp…" at bounding box center [641, 240] width 234 height 88
click at [553, 223] on p "Just checking in to see if this could be valuable for {{company}}." at bounding box center [641, 223] width 234 height 13
drag, startPoint x: 574, startPoint y: 223, endPoint x: 754, endPoint y: 226, distance: 180.0
click at [754, 226] on p "Just checking in to see if this could be valuable for {{company}}." at bounding box center [641, 223] width 234 height 13
click at [673, 248] on p "Happy to work around your schedule." at bounding box center [641, 244] width 234 height 13
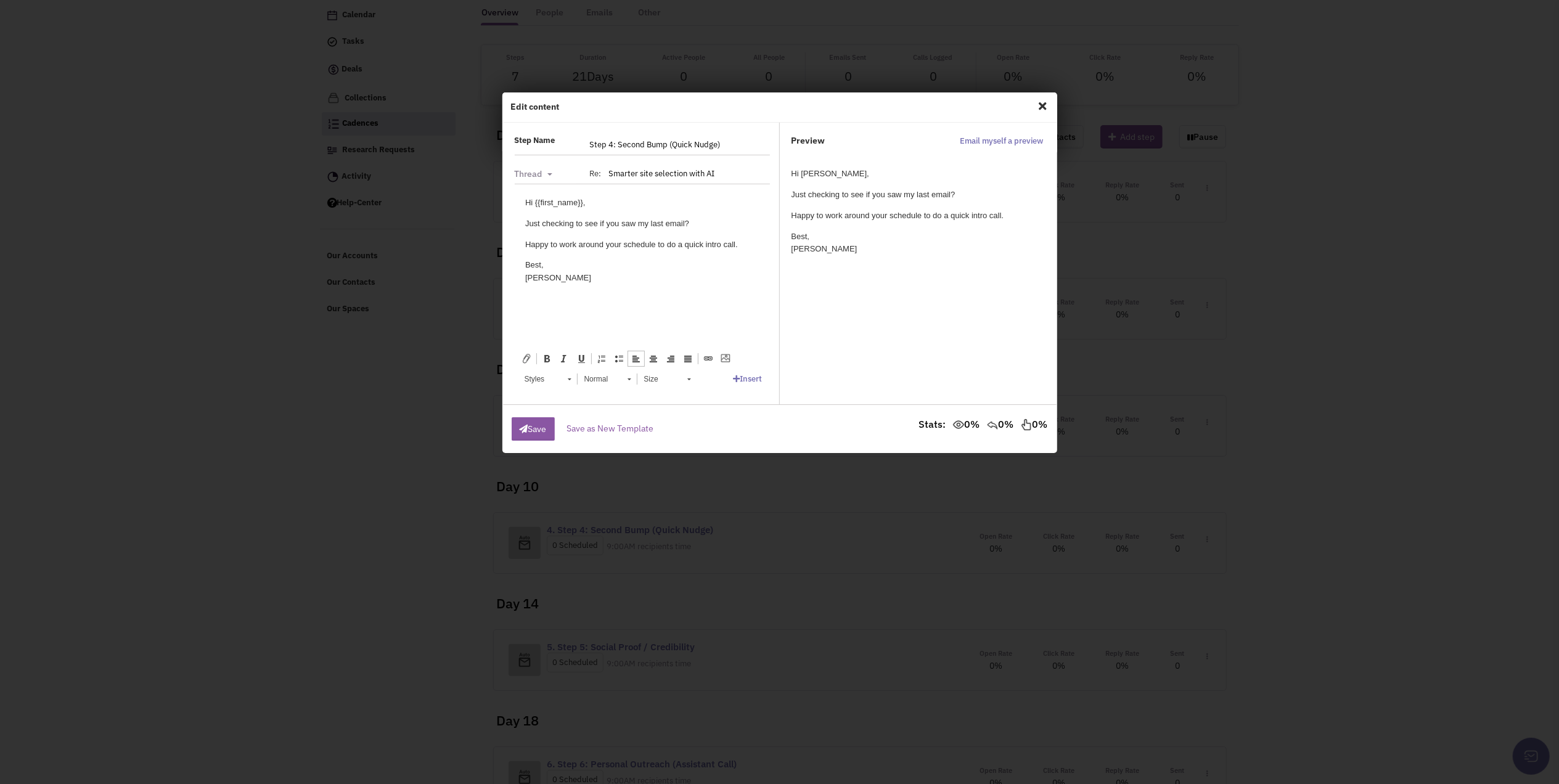
click at [711, 220] on p "Just checking to see if you saw my last email?" at bounding box center [641, 223] width 234 height 13
click at [644, 230] on body "Hi {{first_name}}, Just checking to see if you saw my last email? Happy to work…" at bounding box center [641, 240] width 234 height 88
click at [531, 430] on button "Save" at bounding box center [533, 429] width 43 height 24
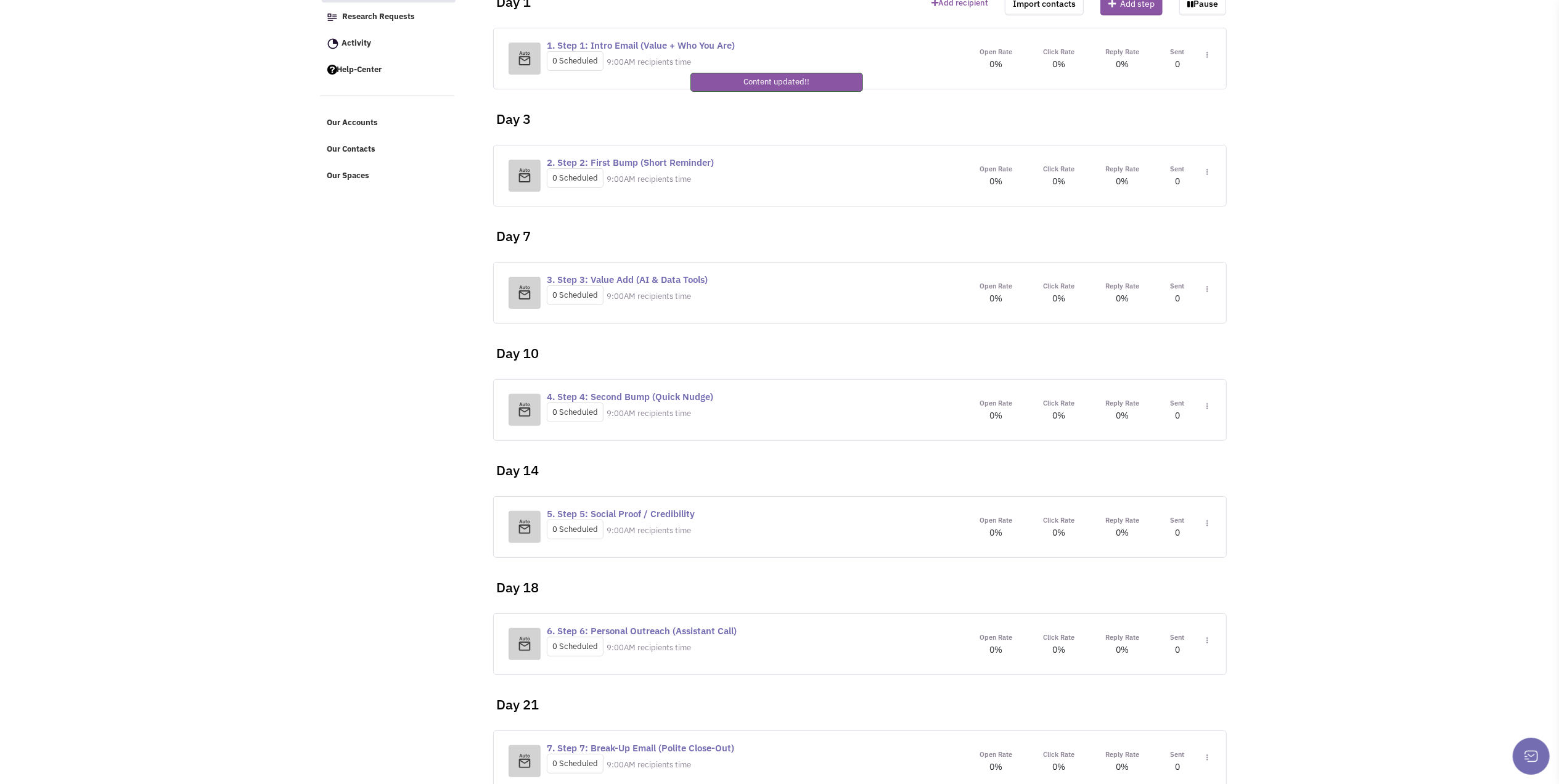
scroll to position [243, 0]
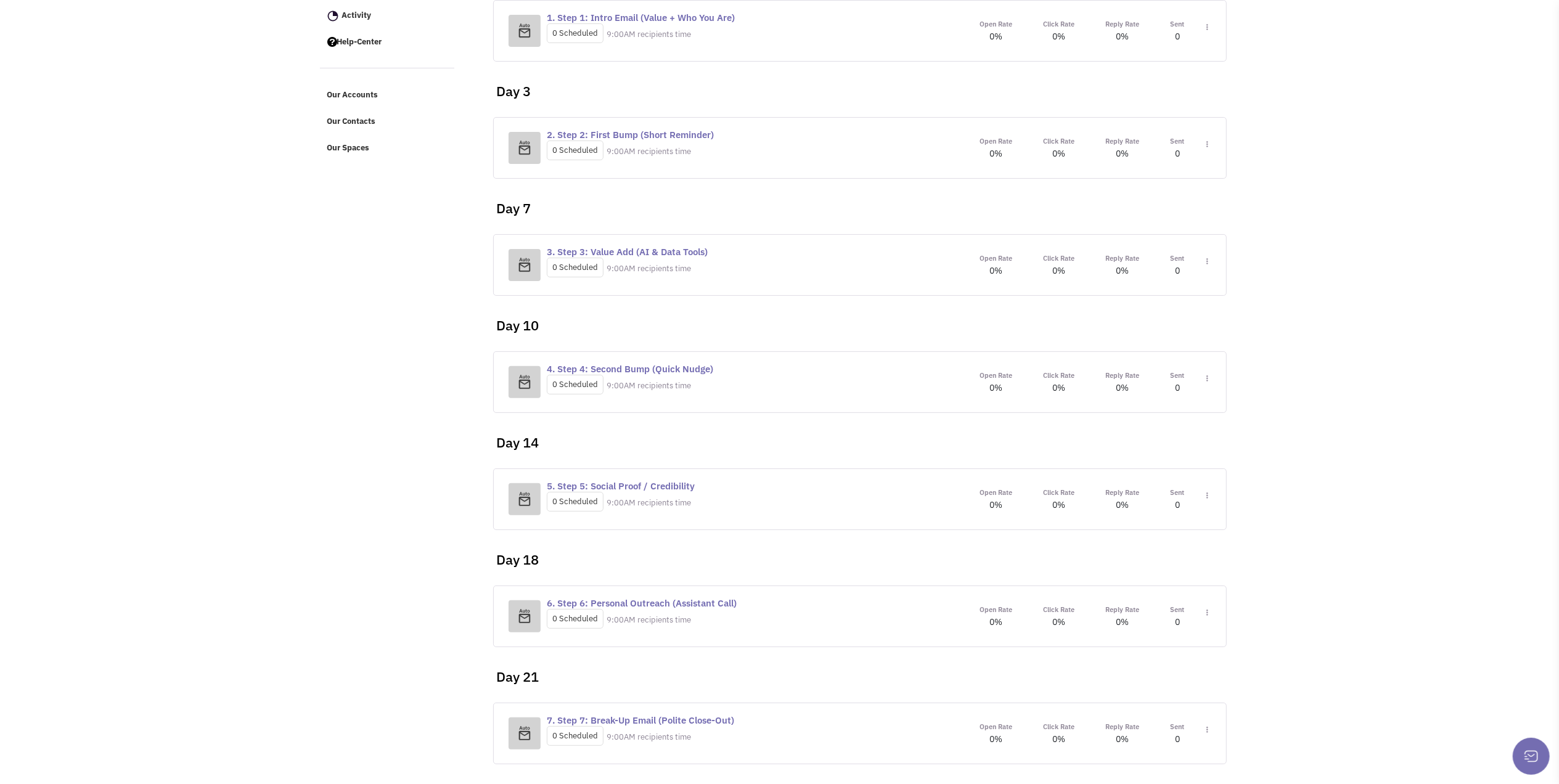
click at [1206, 497] on img at bounding box center [1207, 496] width 2 height 7
click at [1157, 553] on link "Edit content" at bounding box center [1170, 551] width 98 height 22
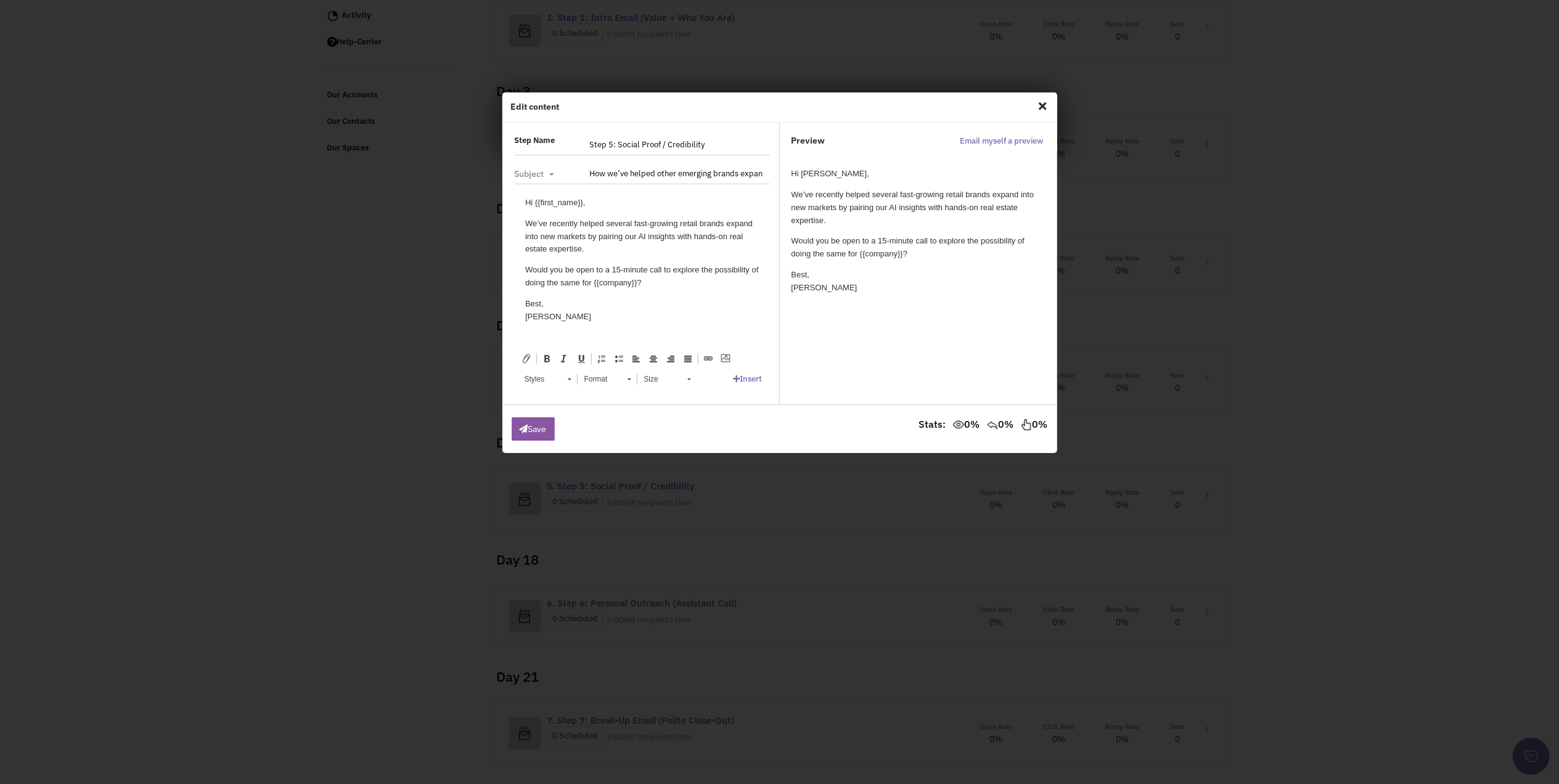
scroll to position [0, 0]
click at [635, 298] on p "[PERSON_NAME]" at bounding box center [641, 309] width 234 height 25
click at [611, 253] on p "We’ve recently helped several fast-growing retail brands expand into new market…" at bounding box center [641, 236] width 234 height 38
click at [614, 253] on p "We’ve recently helped several fast-growing retail brands expand into new market…" at bounding box center [641, 236] width 234 height 38
click at [617, 234] on p "We’ve recently helped several fast-growing retail brands expand into new market…" at bounding box center [641, 236] width 234 height 38
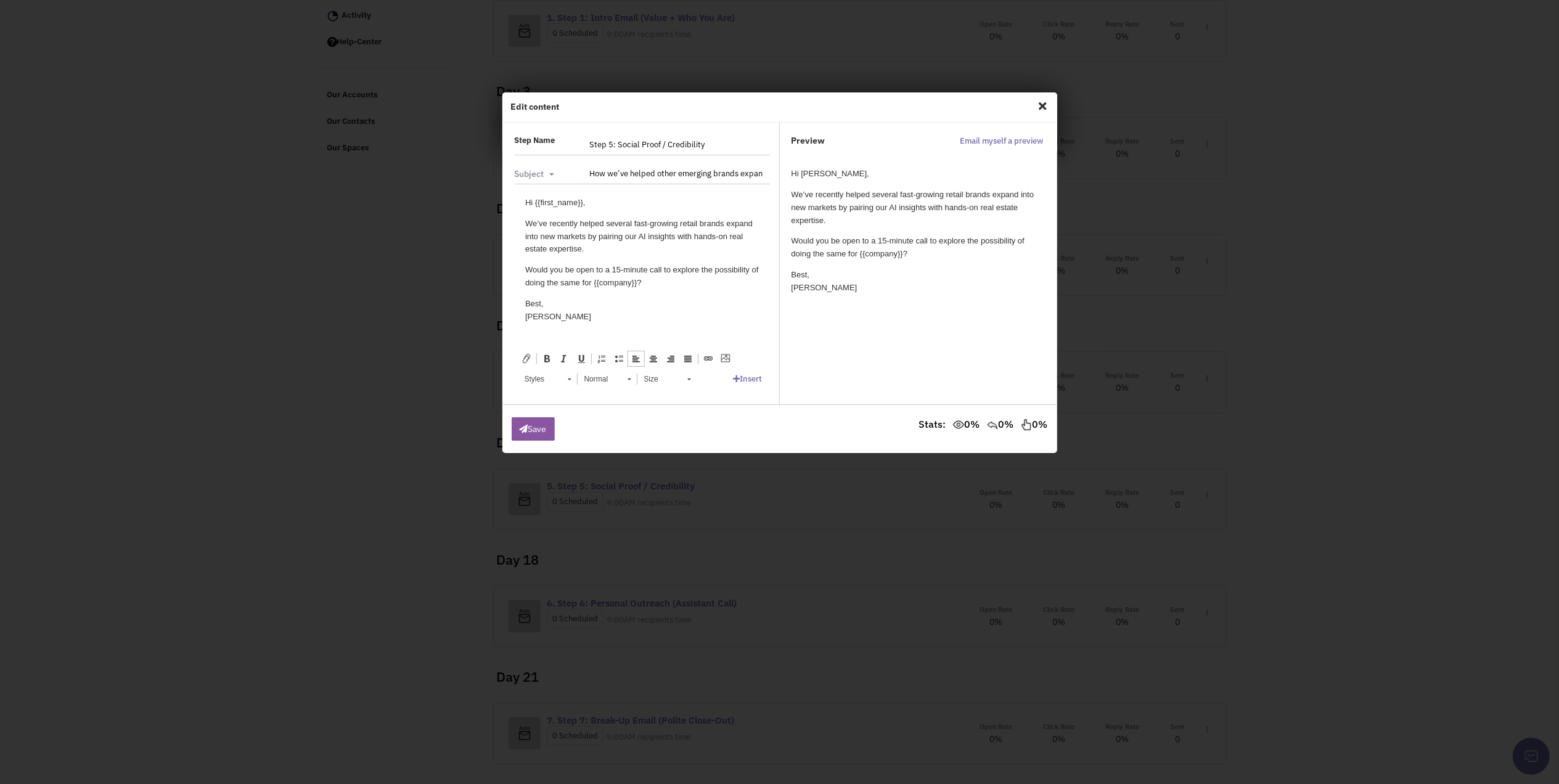
click at [666, 282] on p "Would you be open to a 15-minute call to explore the possibility of doing the s…" at bounding box center [641, 275] width 234 height 25
click at [521, 221] on html "Hi {{first_name}}, We’ve recently helped several fast-growing retail brands exp…" at bounding box center [641, 259] width 259 height 151
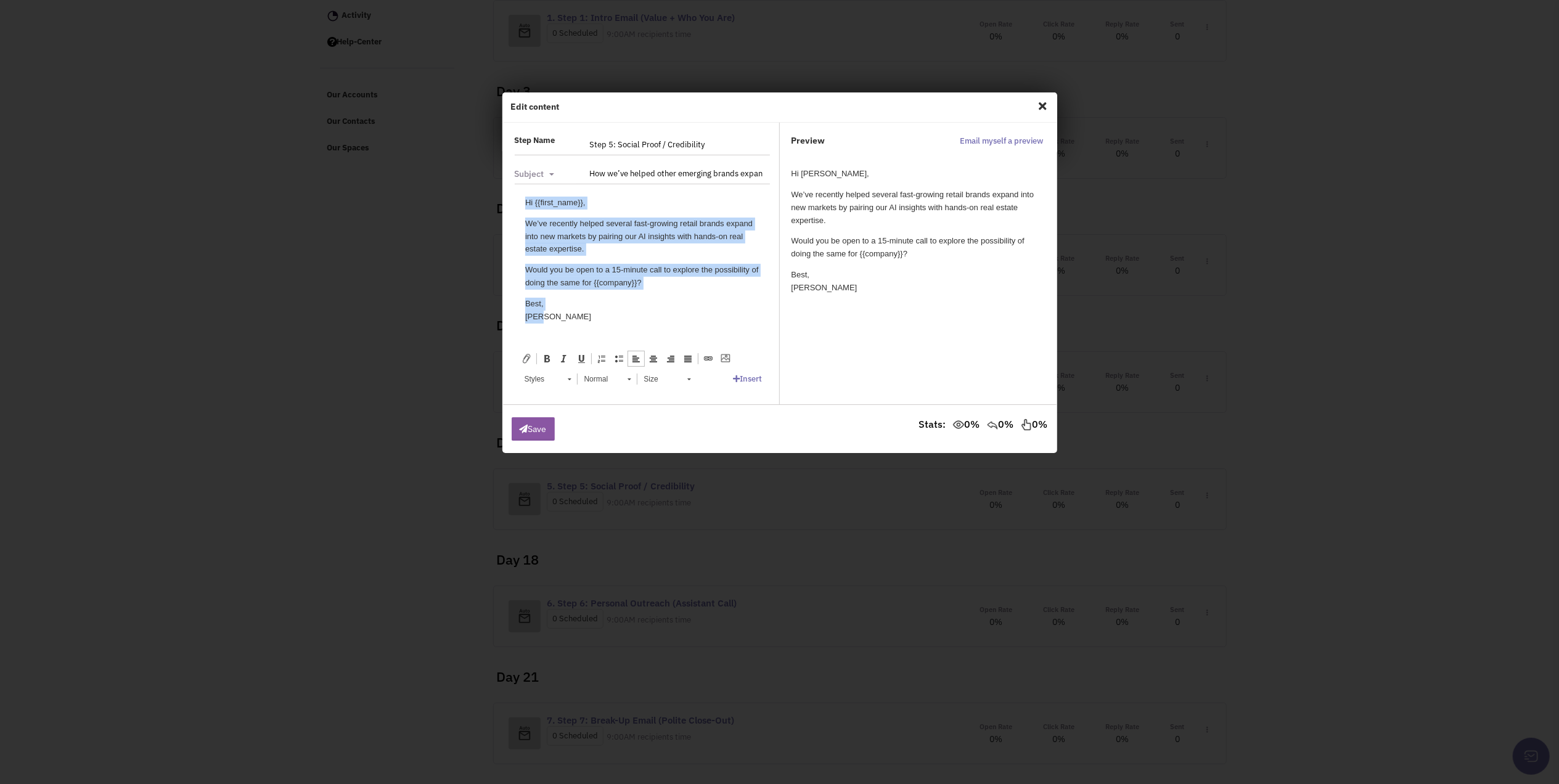
drag, startPoint x: 547, startPoint y: 317, endPoint x: 1024, endPoint y: 381, distance: 481.3
click at [512, 197] on html "Hi {{first_name}}, We’ve recently helped several fast-growing retail brands exp…" at bounding box center [641, 259] width 259 height 151
copy body "Hi {{first_name}}, We’ve recently helped several fast-growing retail brands exp…"
drag, startPoint x: 710, startPoint y: 286, endPoint x: 677, endPoint y: 286, distance: 33.0
click at [710, 286] on p "Would you be open to a 15-minute call to explore the possibility of doing the s…" at bounding box center [641, 275] width 234 height 25
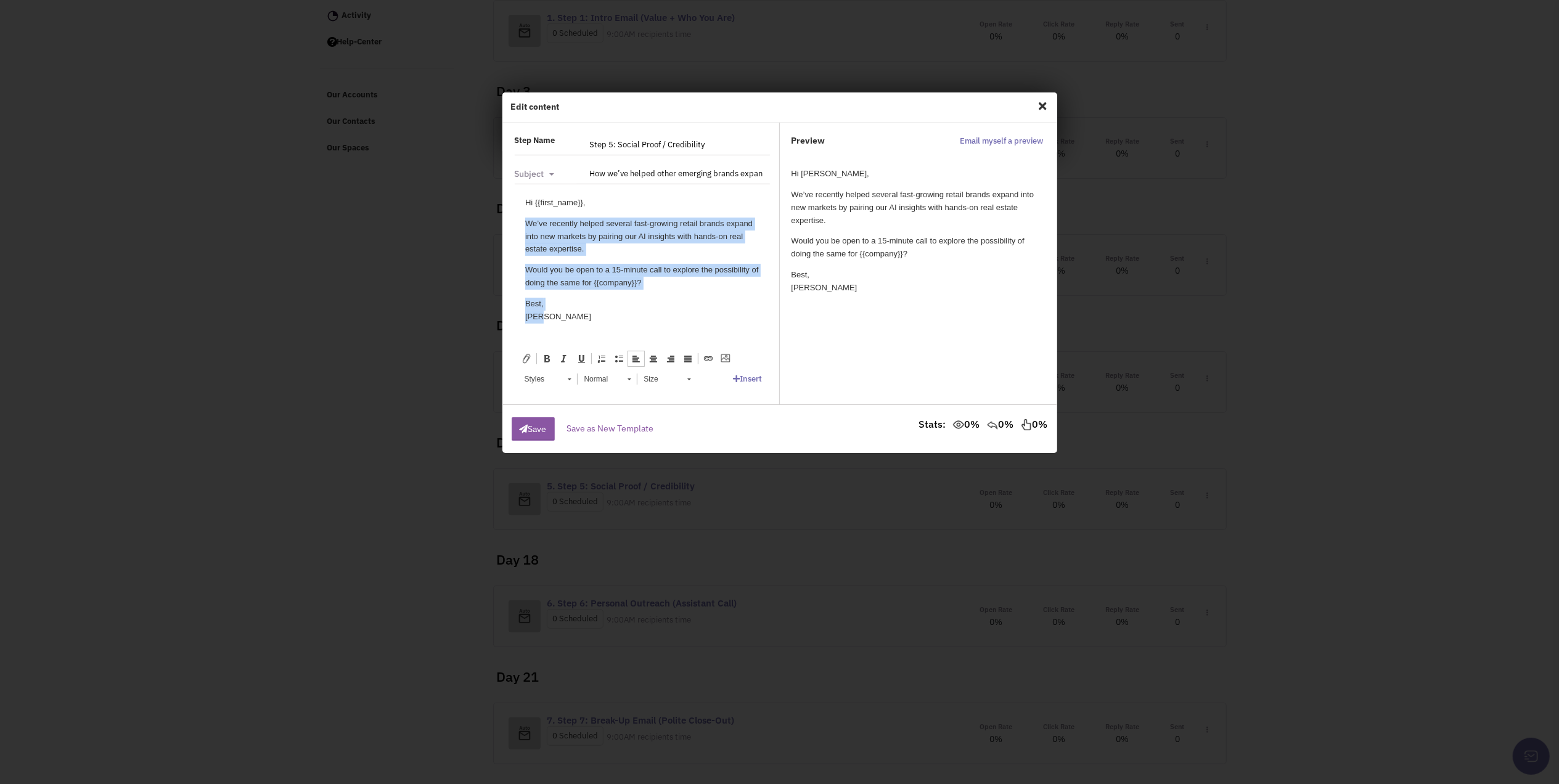
drag, startPoint x: 524, startPoint y: 224, endPoint x: 572, endPoint y: 316, distance: 103.8
click at [578, 315] on body "Hi {{first_name}}, We’ve recently helped several fast-growing retail brands exp…" at bounding box center [641, 259] width 234 height 127
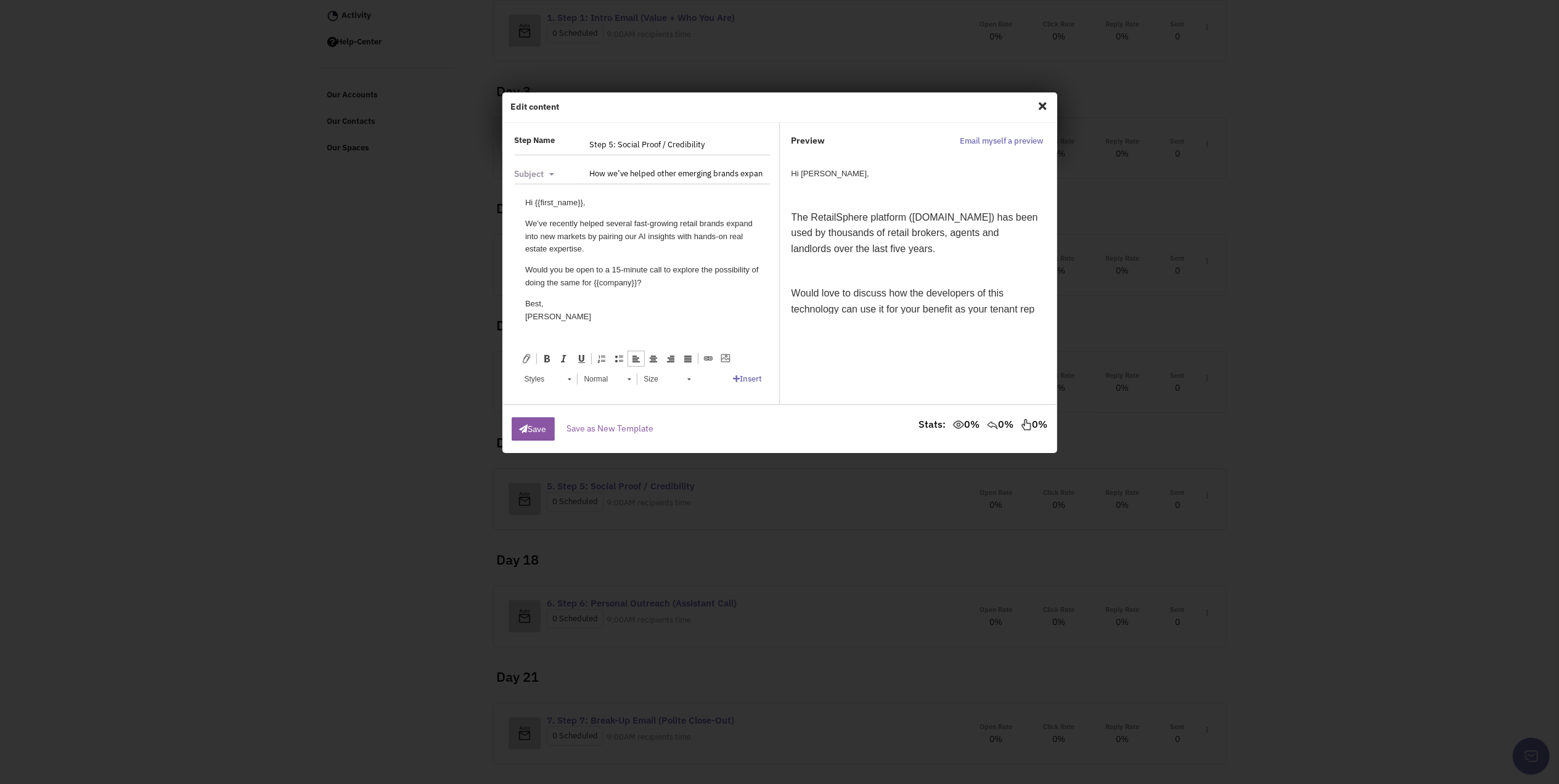
scroll to position [143, 0]
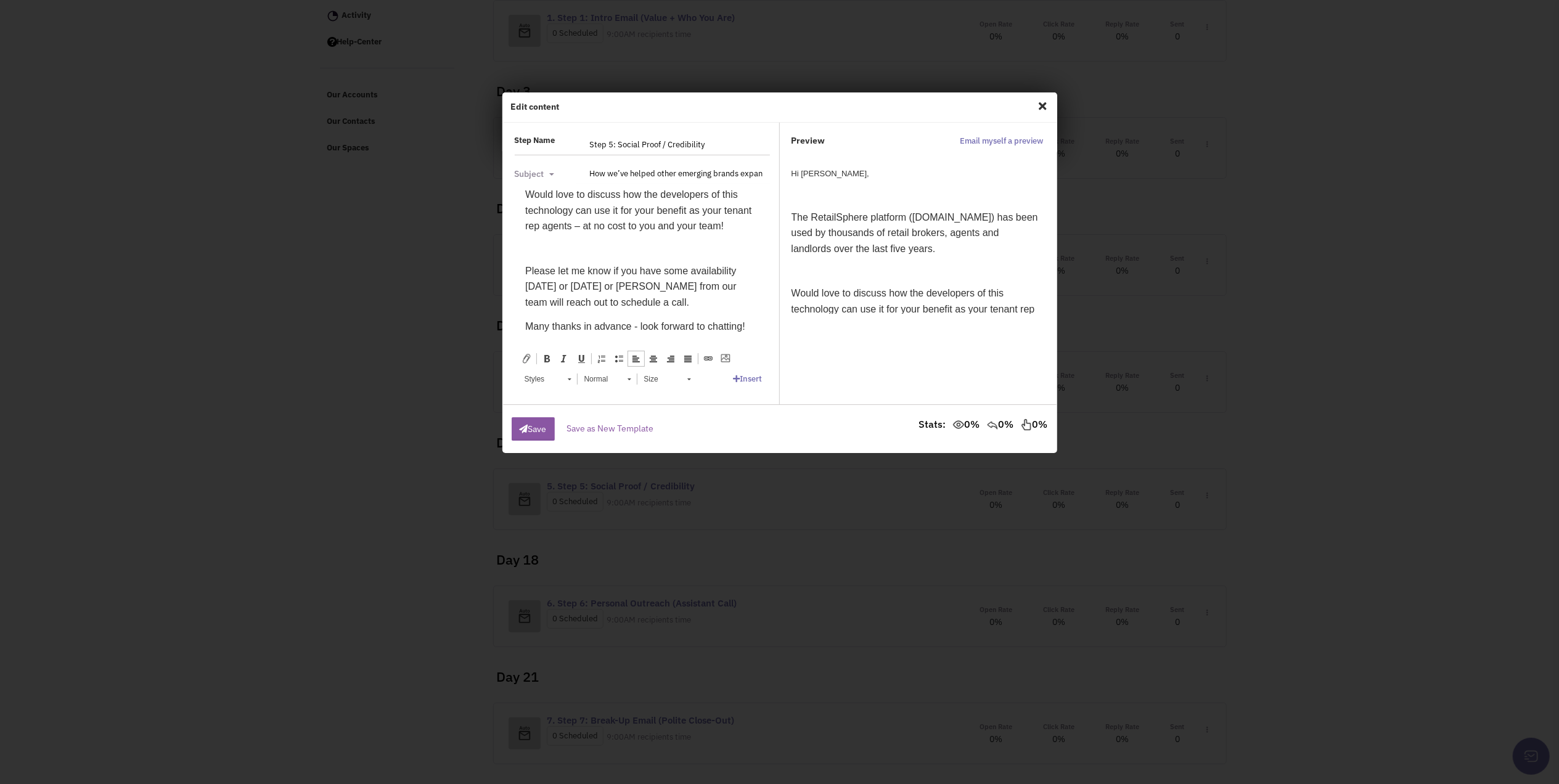
click at [617, 279] on span "Please let me know if you have some availability [DATE] or [DATE] or [PERSON_NA…" at bounding box center [630, 286] width 211 height 42
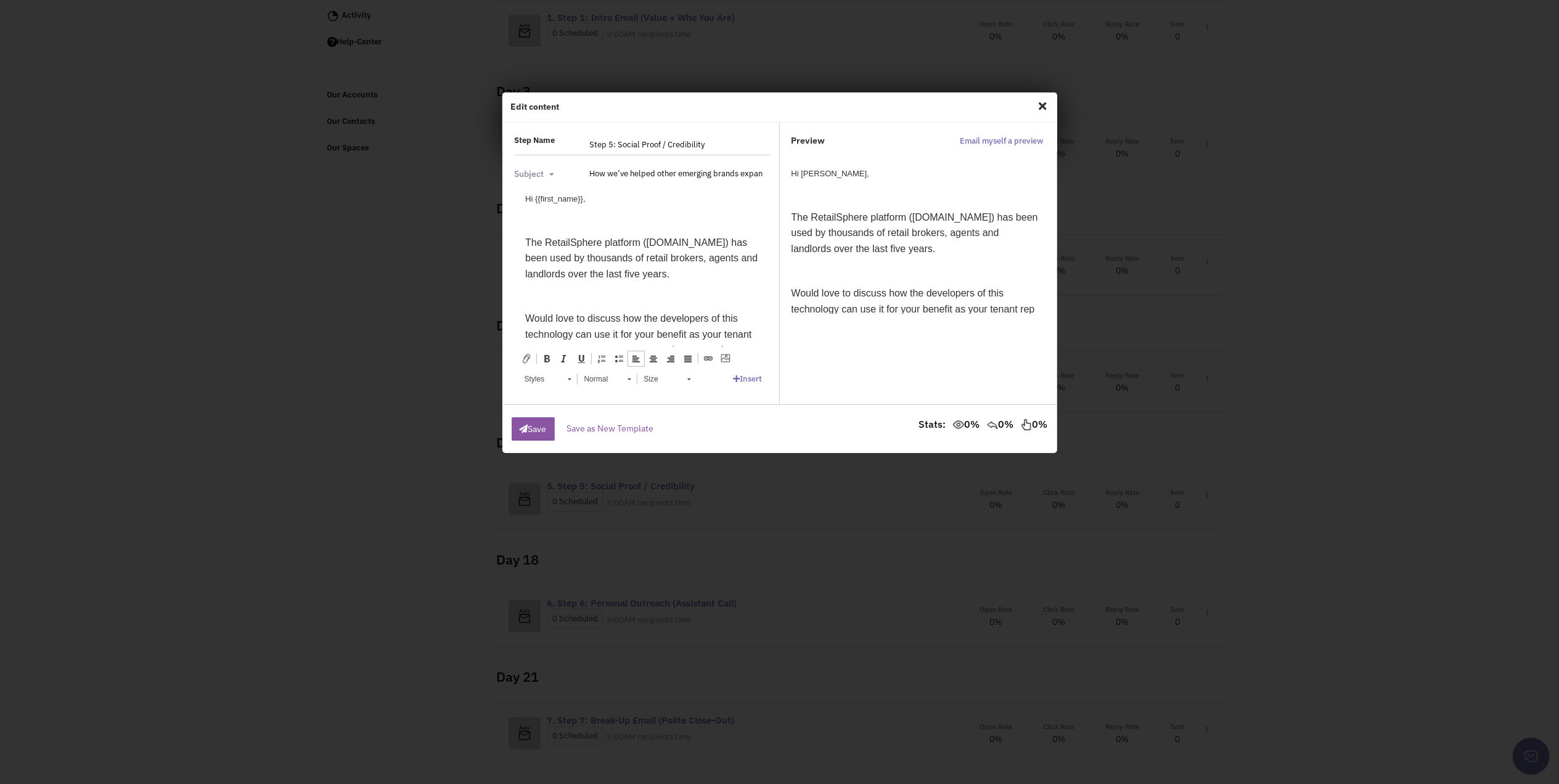
scroll to position [0, 0]
click at [586, 226] on p at bounding box center [641, 223] width 234 height 13
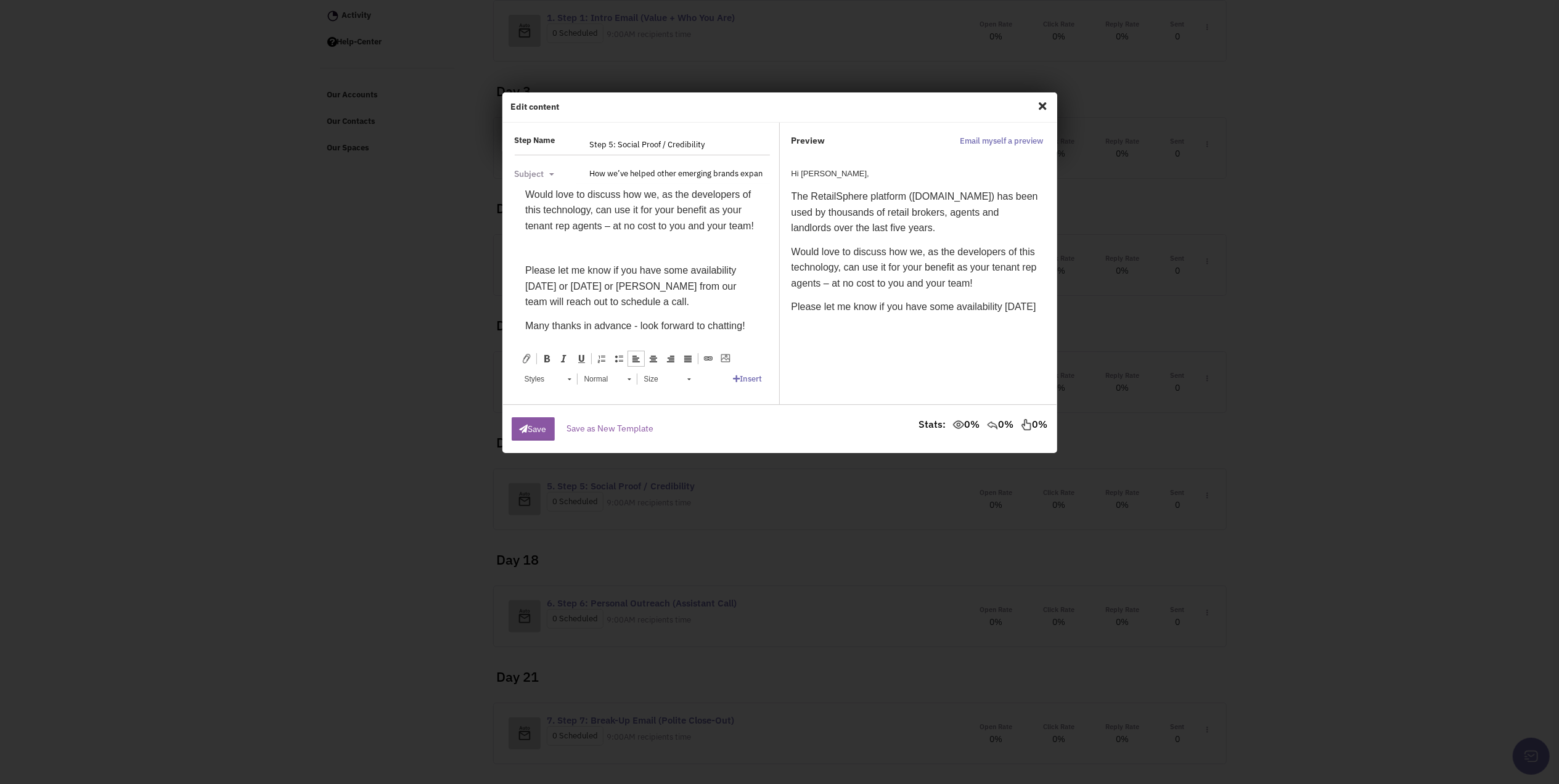
scroll to position [97, 0]
click at [521, 429] on icon "button" at bounding box center [524, 429] width 9 height 9
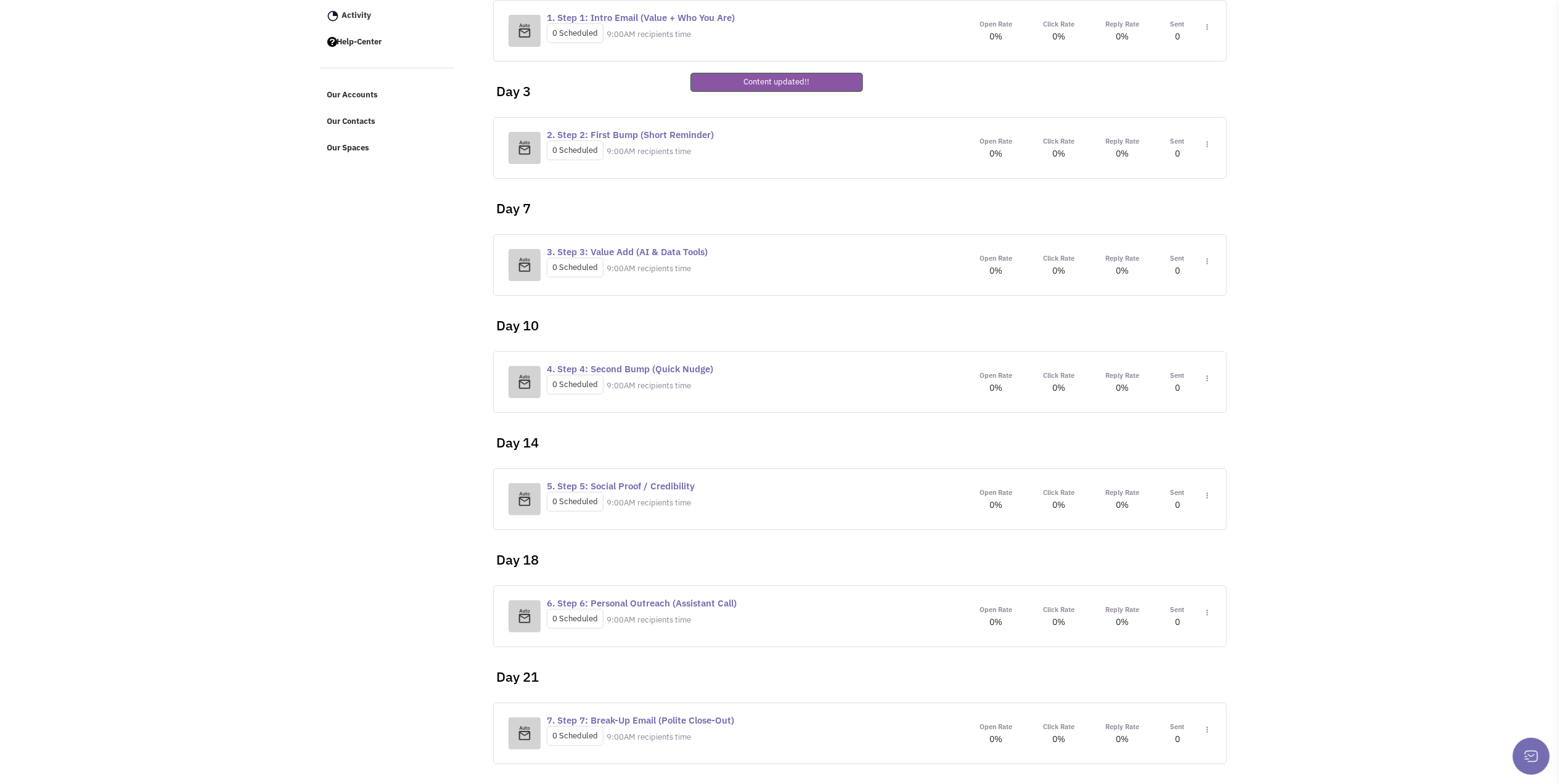
scroll to position [0, 0]
click at [1206, 614] on img at bounding box center [1207, 613] width 2 height 7
click at [1153, 669] on link "Edit content" at bounding box center [1170, 668] width 98 height 22
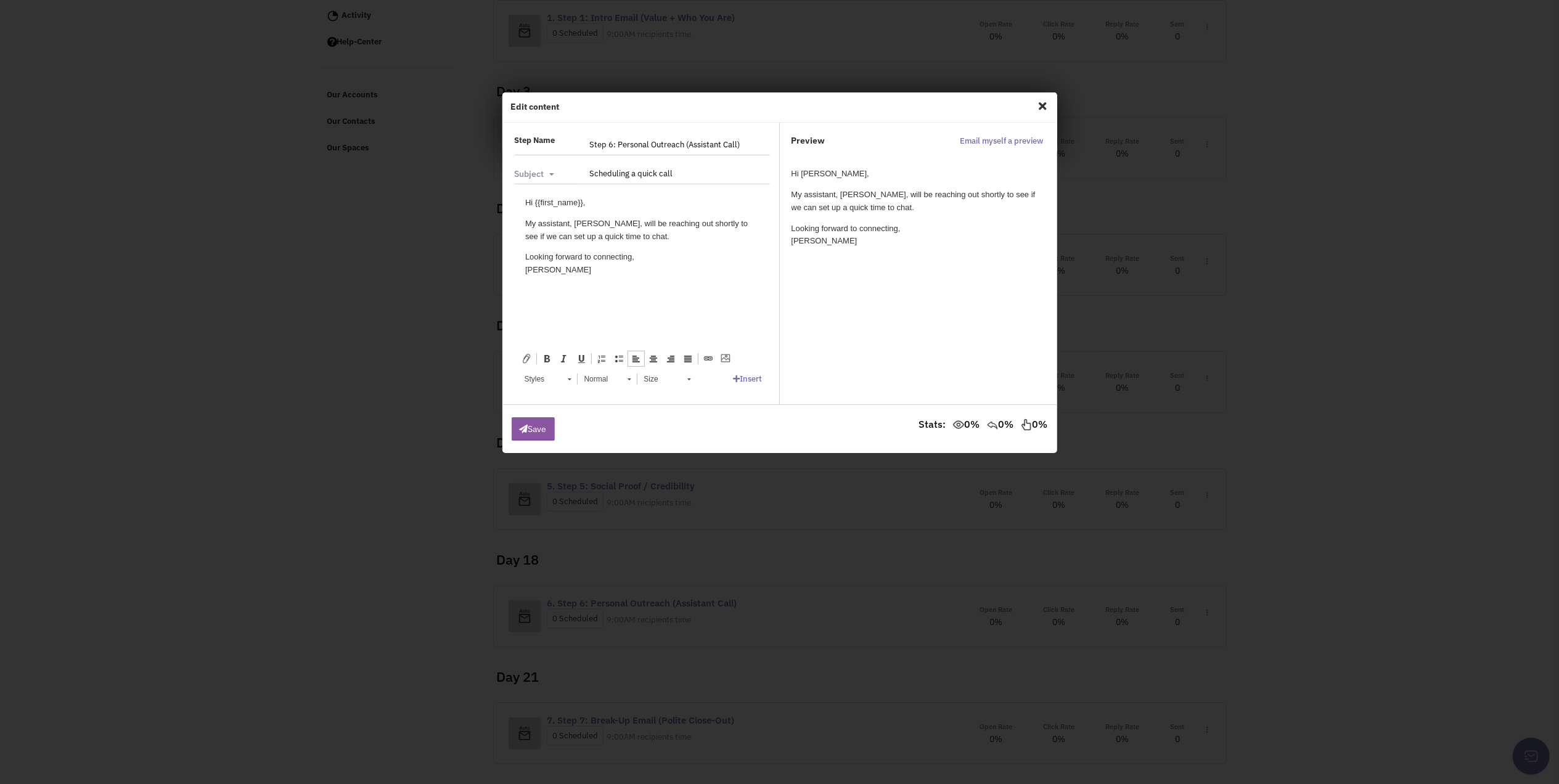
click at [623, 209] on body "Hi {{first_name}}, My assistant, [PERSON_NAME], will be reaching out shortly to…" at bounding box center [641, 236] width 234 height 80
click at [633, 229] on p "My assistant, [PERSON_NAME], will be reaching out shortly to see if we can set …" at bounding box center [641, 229] width 234 height 25
click at [1033, 107] on div "Edit content The signature autofill requires a default signature. Setup your de…" at bounding box center [779, 107] width 555 height 30
click at [1041, 104] on span "Close" at bounding box center [1043, 105] width 16 height 19
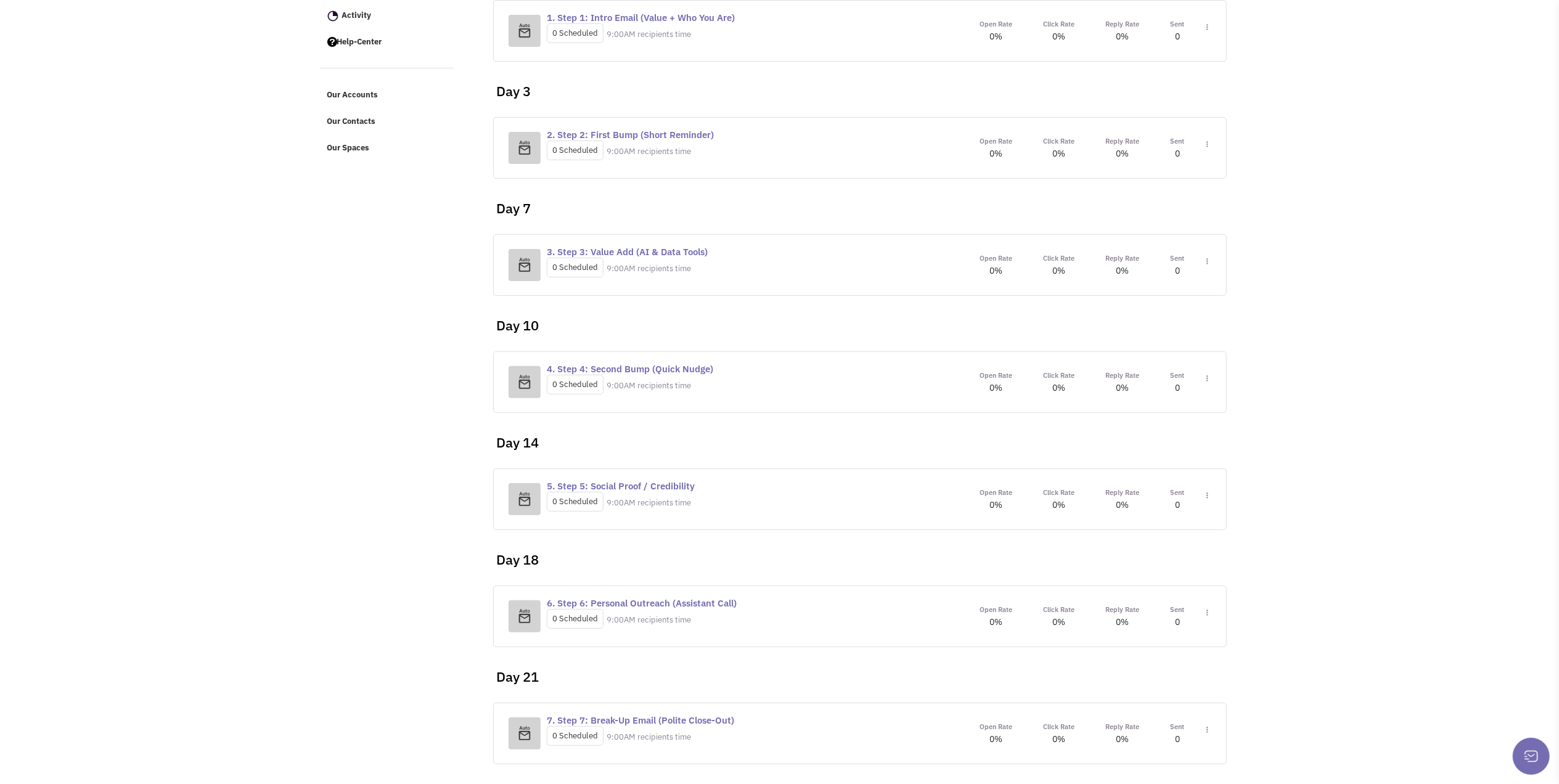
click at [1200, 730] on div "Open Rate 0% Click Rate 0% Reply Rate 0% Sent 0 Toggle Dropdown" at bounding box center [1084, 732] width 241 height 25
click at [1206, 728] on img at bounding box center [1207, 730] width 2 height 7
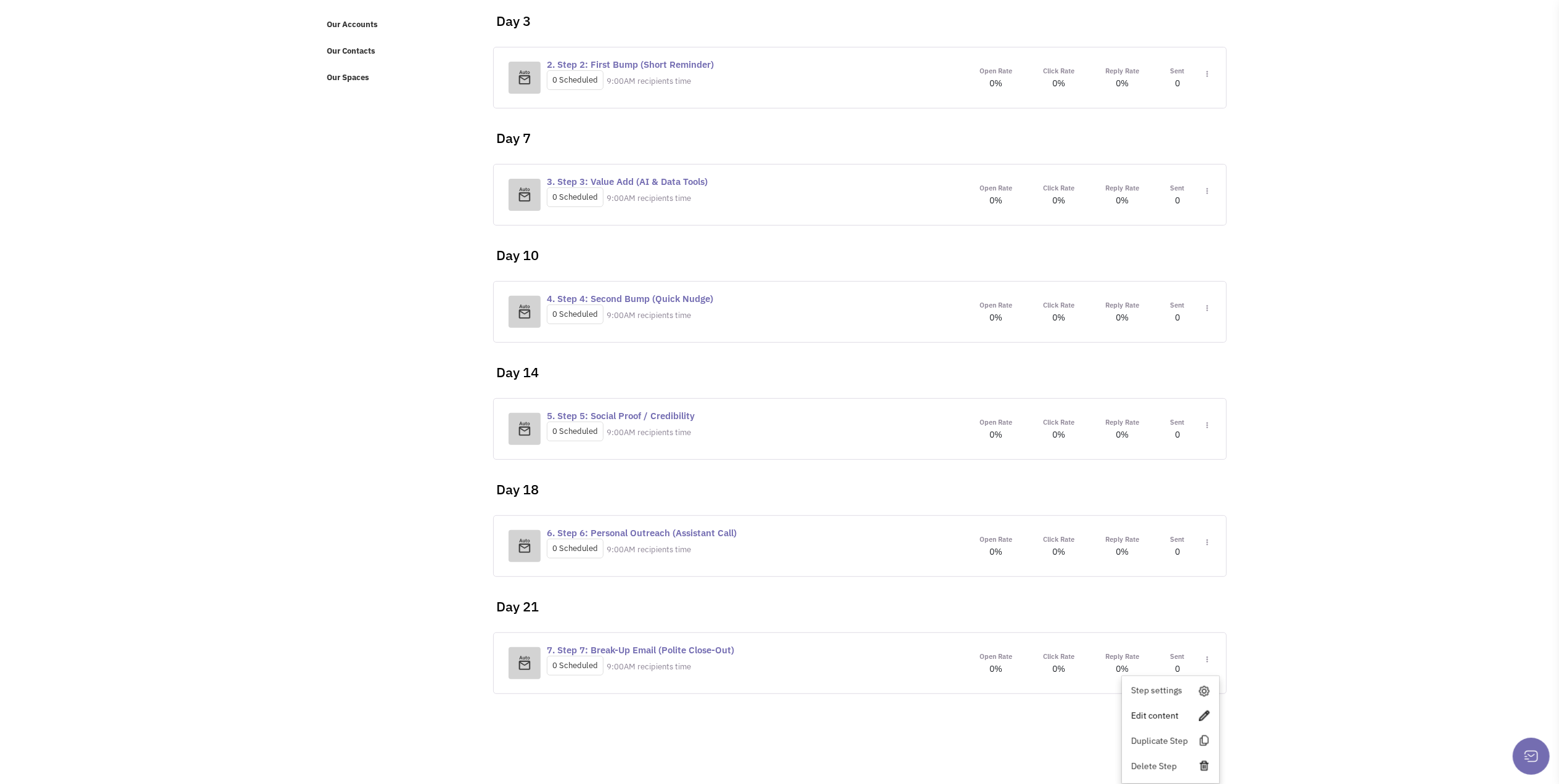
scroll to position [314, 0]
click at [1151, 712] on link "Edit content" at bounding box center [1170, 715] width 98 height 22
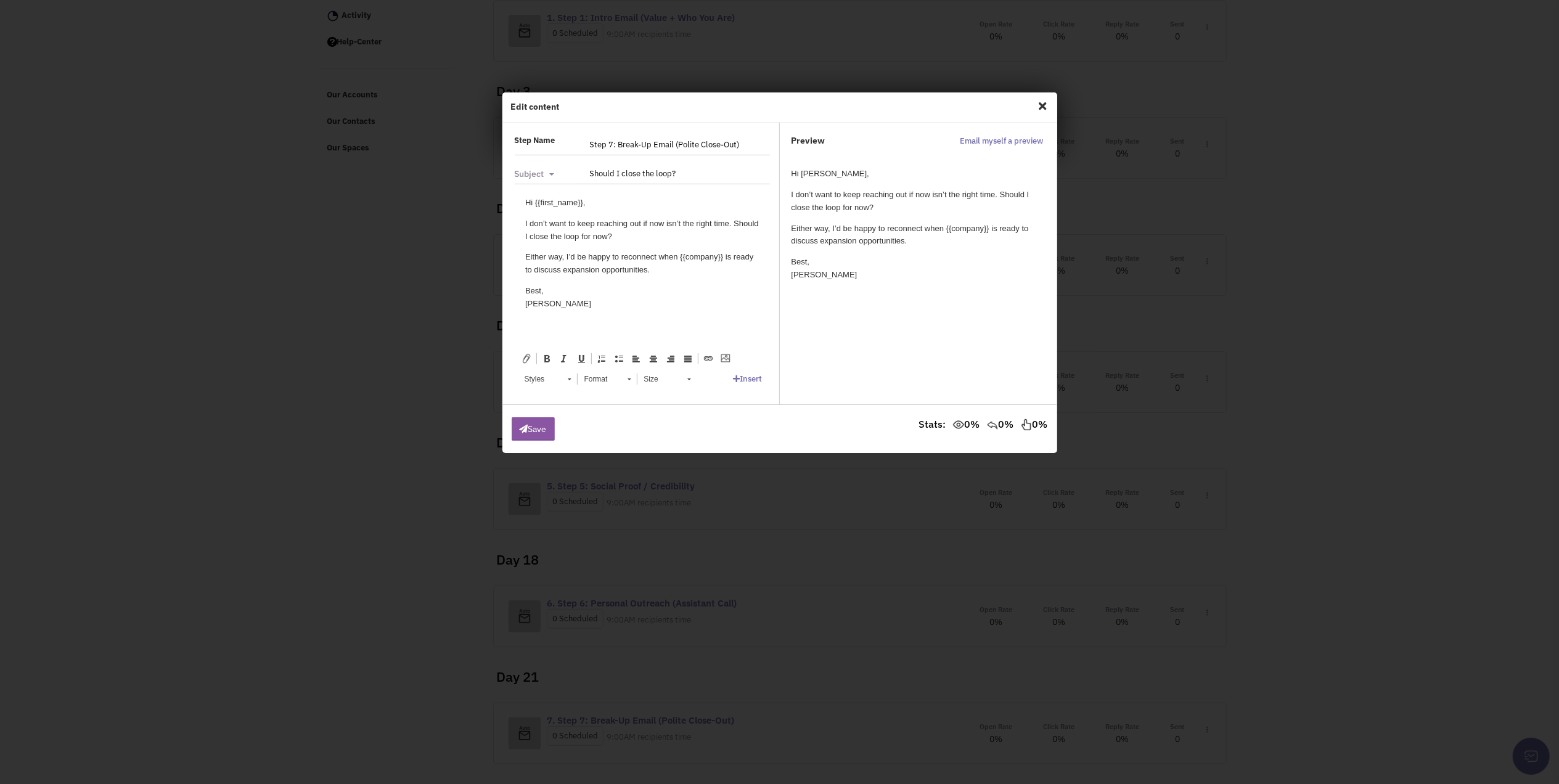
scroll to position [0, 0]
click at [645, 238] on p "I don’t want to keep reaching out if now isn’t the right time. Should I close t…" at bounding box center [641, 229] width 234 height 25
drag, startPoint x: 1043, startPoint y: 104, endPoint x: 1030, endPoint y: 107, distance: 13.3
click at [1040, 106] on span "Close" at bounding box center [1043, 105] width 16 height 19
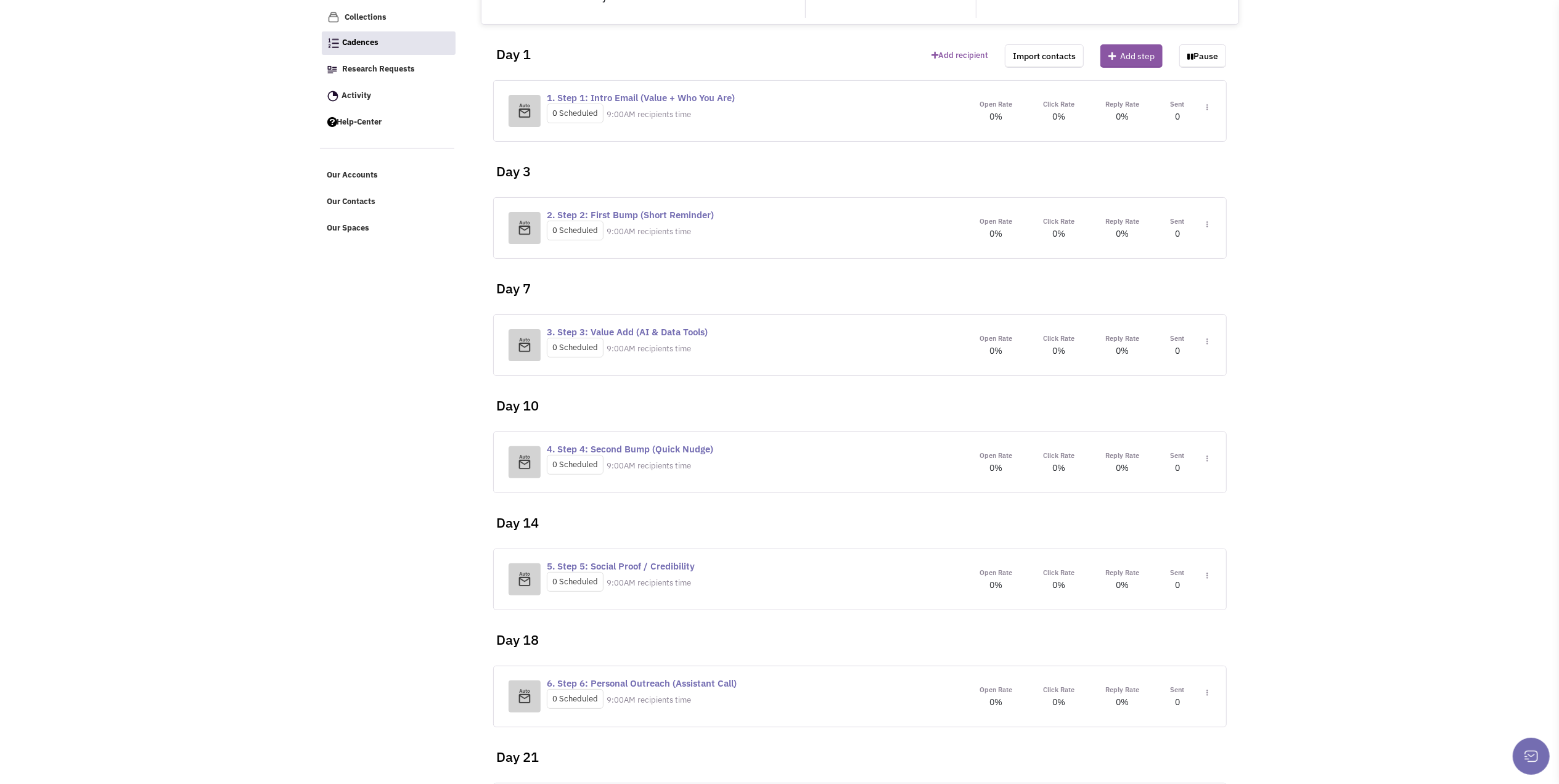
scroll to position [163, 0]
